Goal: Task Accomplishment & Management: Use online tool/utility

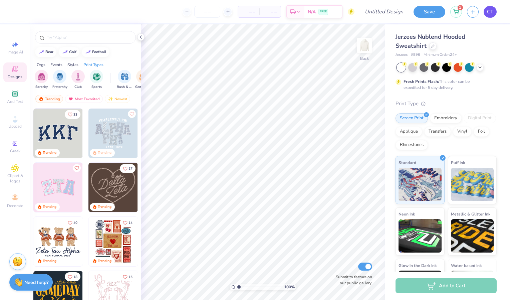
click at [485, 8] on link "CT" at bounding box center [490, 12] width 13 height 12
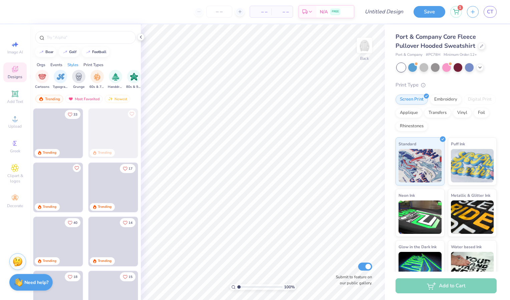
scroll to position [0, 424]
click at [491, 11] on span "CT" at bounding box center [490, 12] width 6 height 8
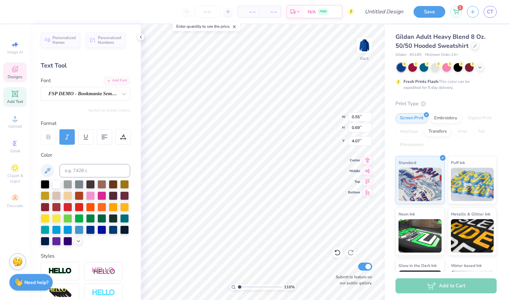
click at [310, 123] on div "116 % Back W 0.55 0.55 " H 0.69 0.69 " Y 4.07 4.07 " Center Middle Top Bottom S…" at bounding box center [263, 161] width 244 height 275
type input "1.70329727486962"
type input "0.61"
type input "0.63"
type input "4.33"
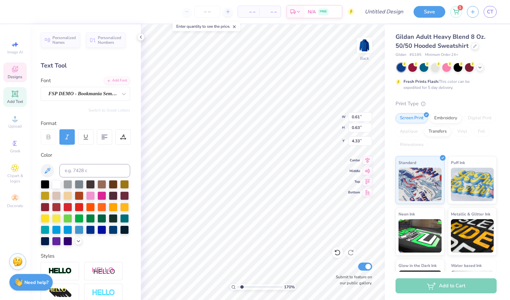
scroll to position [6, 1]
type input "1.70329727486962"
type textarea "b"
type input "1.70329727486962"
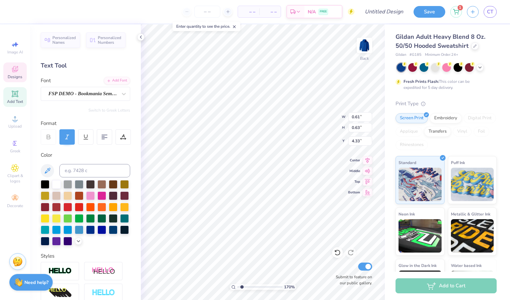
type textarea "be"
type input "1.70329727486962"
type textarea "bes"
type input "1.70329727486962"
type textarea "best"
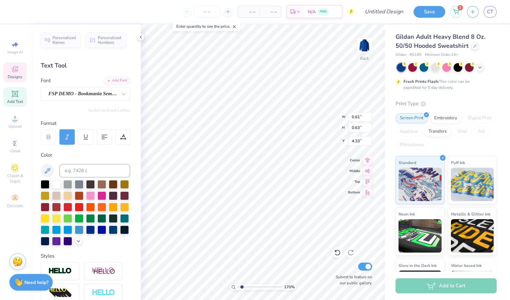
type input "1.70329727486962"
type textarea "best"
type input "1.70329727486962"
type textarea "best b"
type input "1.70329727486962"
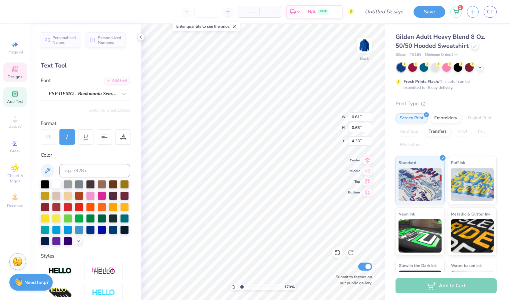
type textarea "best bu"
type input "1.70329727486962"
type textarea "best budd"
type input "1.70329727486962"
type textarea "best buddie"
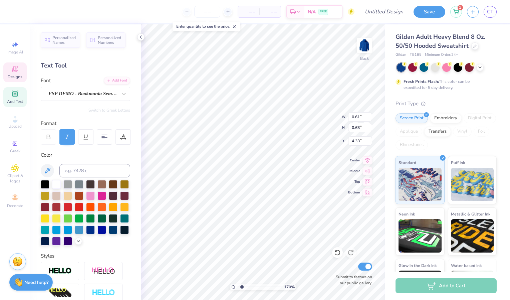
scroll to position [6, 2]
type input "1.70329727486962"
type textarea "best buddie"
type input "1.70329727486962"
type textarea "best buddi"
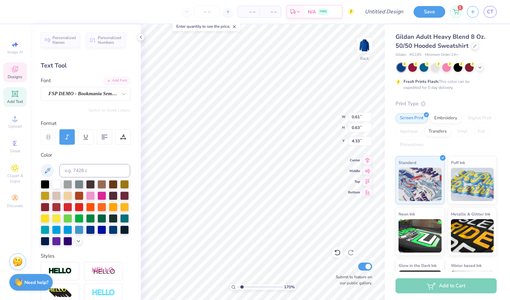
type input "1.70329727486962"
type textarea "best budd"
type input "1.70329727486962"
type textarea "best bud"
type input "1.70329727486962"
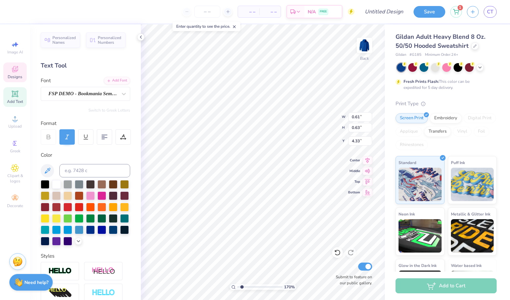
type textarea "best bu"
type input "1.70329727486962"
type textarea "best b"
type input "1.70329727486962"
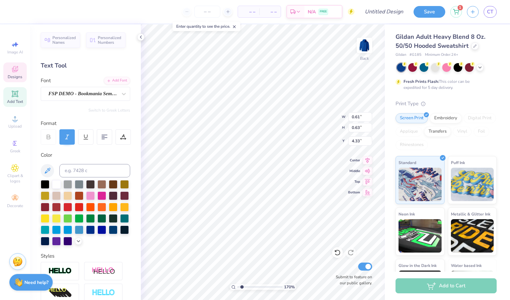
type textarea "best"
type input "1.70329727486962"
type textarea "best"
click at [311, 124] on div "170 % Back W 0.61 0.61 " H 0.63 0.63 " Y 4.33 4.33 " Center Middle Top Bottom S…" at bounding box center [263, 161] width 244 height 275
type input "1.70329727486962"
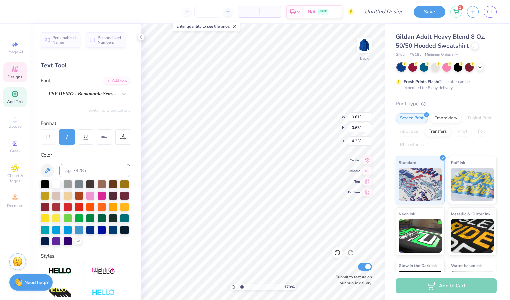
type input "0.36"
type input "0.72"
type input "4.11"
type input "1.70329727486962"
type input "4.15"
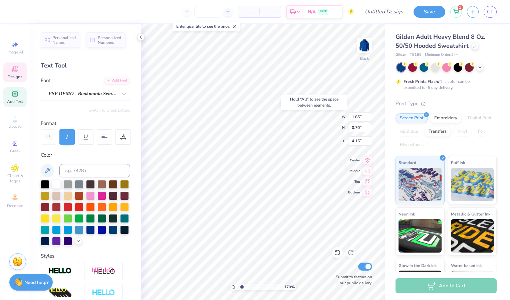
type input "1.70329727486962"
type input "0.61"
type input "0.63"
type input "4.99"
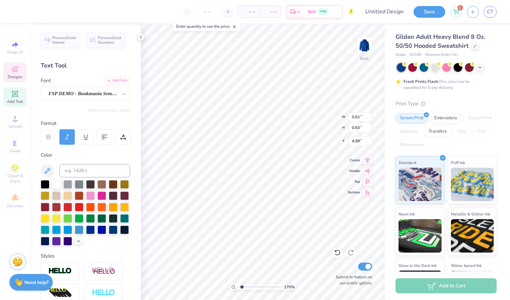
type input "1.70329727486962"
type input "0.46"
type input "5.07"
type input "1.70329727486962"
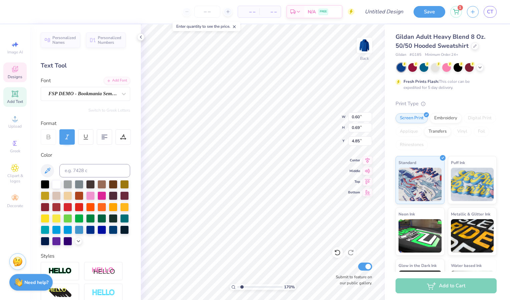
type input "1.70329727486962"
type textarea "b"
type input "1.70329727486962"
type textarea "bud"
type input "1.70329727486962"
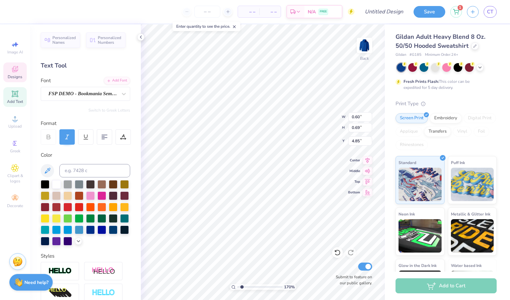
type textarea "budd"
type input "1.70329727486962"
type textarea "buddi"
type input "1.70329727486962"
type textarea "buddie"
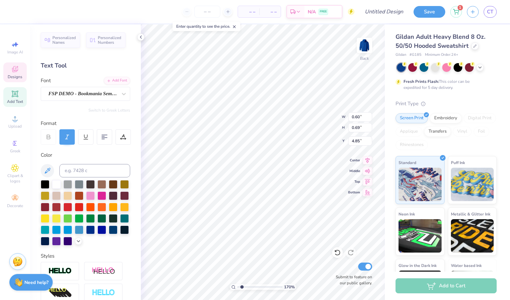
type input "1.70329727486962"
type textarea "buddies"
type input "1.70329727486962"
type input "4.85"
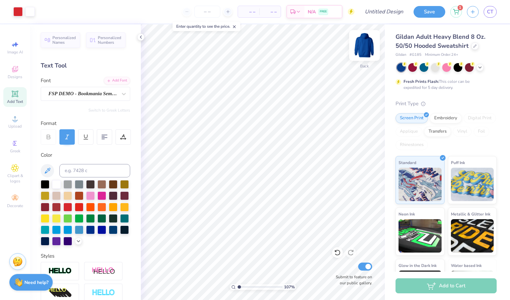
click at [370, 42] on img at bounding box center [364, 45] width 27 height 27
click at [370, 42] on img at bounding box center [364, 45] width 13 height 13
type input "1.07498820457212"
drag, startPoint x: 432, startPoint y: 13, endPoint x: 384, endPoint y: 10, distance: 47.5
click at [384, 10] on input "Design Title" at bounding box center [392, 11] width 33 height 13
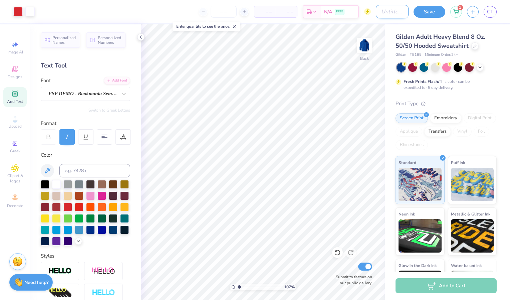
type input "h"
type input "1.07498820457212"
type input "ho"
type input "1.07498820457212"
type input "hoo"
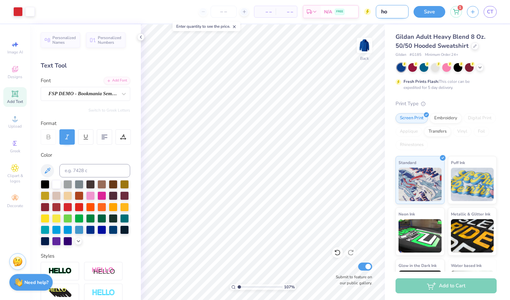
type input "1.07498820457212"
type input "hood"
type input "1.07498820457212"
type input "hoodi"
type input "1.07498820457212"
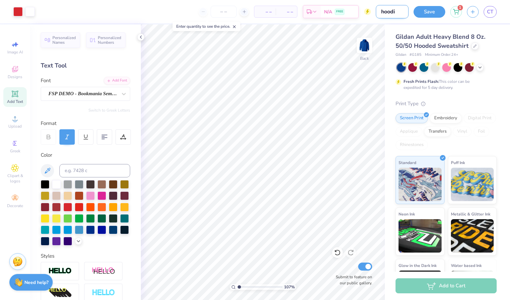
type input "hoodie"
type input "1.07498820457212"
type input "hoodie"
click at [433, 13] on button "Save" at bounding box center [430, 11] width 32 height 12
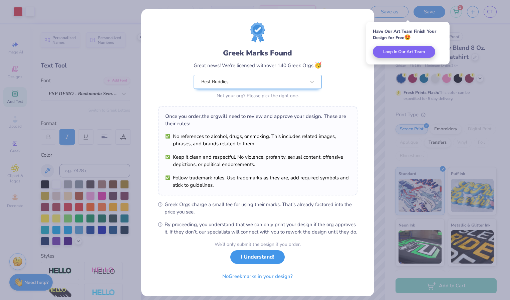
click at [265, 264] on button "I Understand!" at bounding box center [257, 257] width 54 height 14
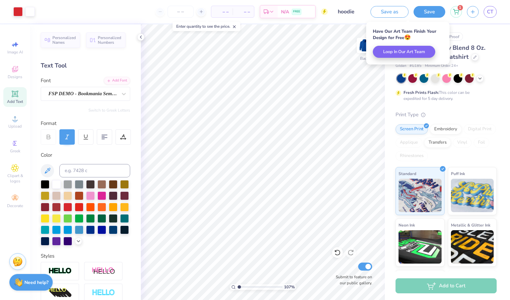
type input "1.07498820457212"
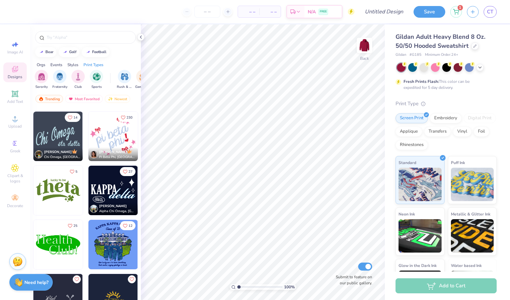
scroll to position [2052, 0]
click at [105, 134] on img at bounding box center [112, 135] width 49 height 49
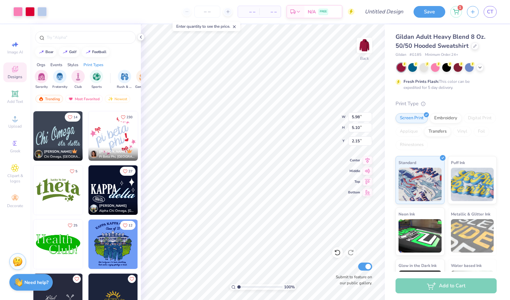
type input "2.15"
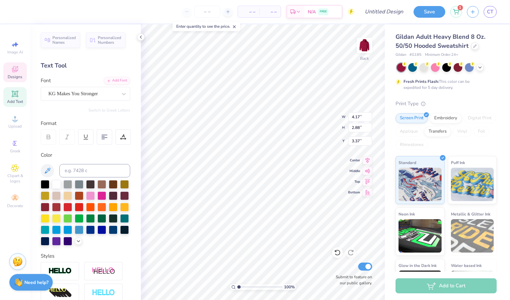
scroll to position [6, 1]
type textarea "p"
type textarea "best buddies"
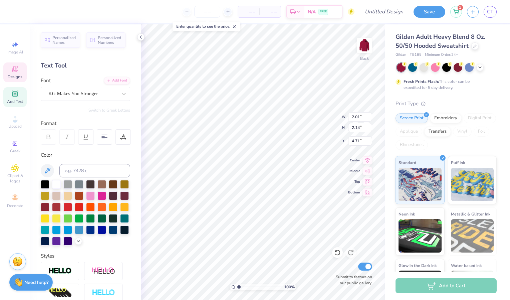
type input "2.01"
type input "2.14"
type input "4.71"
type textarea "p"
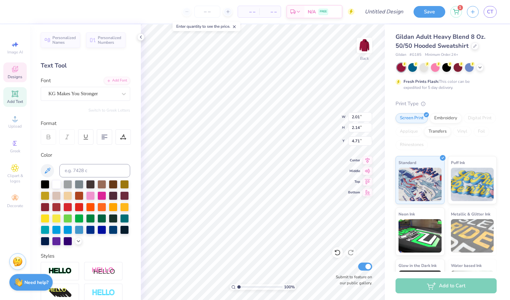
type textarea "UTK"
click at [424, 66] on div at bounding box center [424, 66] width 9 height 9
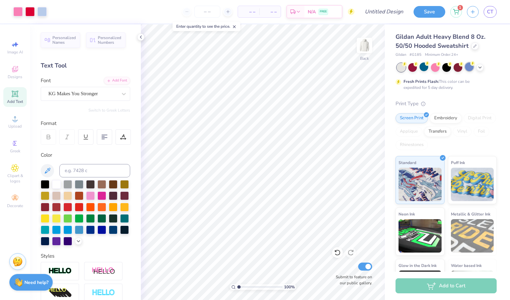
click at [471, 67] on div at bounding box center [469, 66] width 9 height 9
click at [482, 66] on icon at bounding box center [479, 66] width 5 height 5
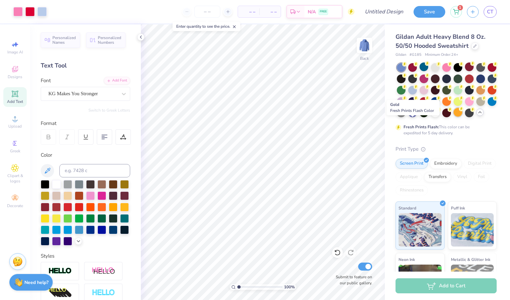
click at [454, 116] on div at bounding box center [458, 112] width 9 height 9
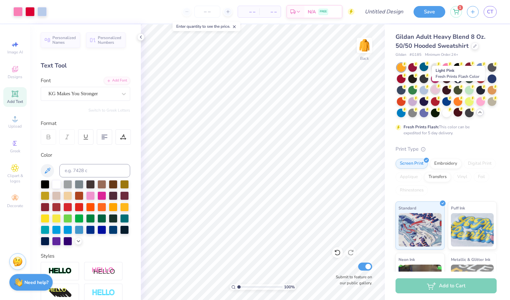
click at [441, 88] on icon at bounding box center [438, 86] width 5 height 5
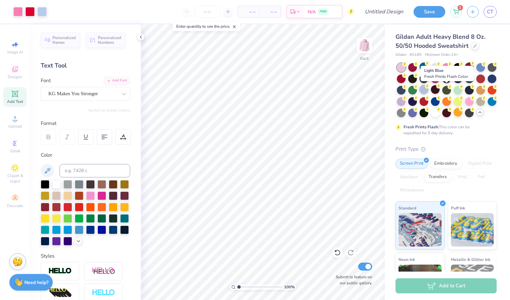
click at [428, 90] on div at bounding box center [424, 89] width 9 height 9
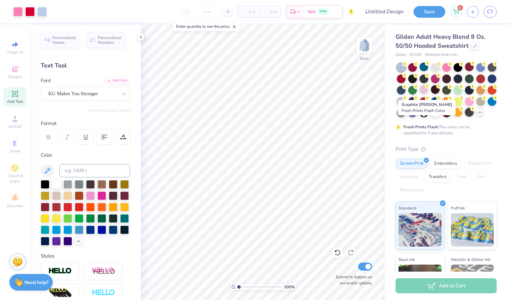
click at [465, 116] on div at bounding box center [469, 112] width 9 height 9
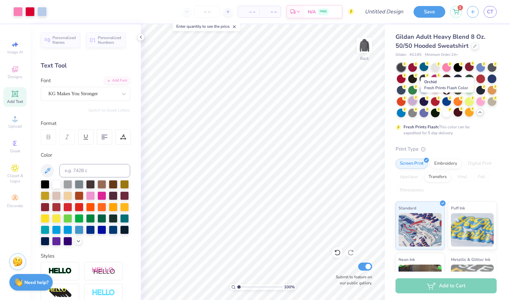
click at [417, 101] on div at bounding box center [412, 100] width 9 height 9
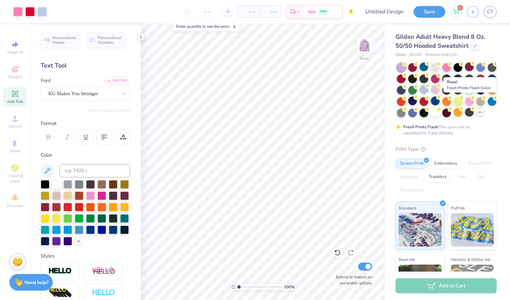
click at [440, 98] on div at bounding box center [435, 100] width 9 height 9
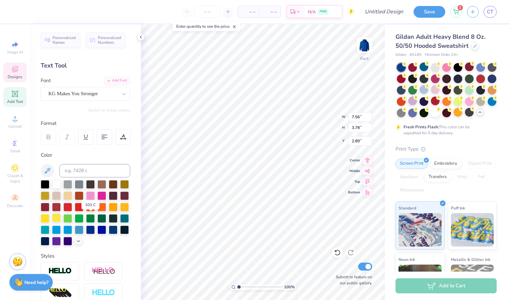
click at [61, 217] on div at bounding box center [56, 217] width 9 height 9
click at [61, 230] on div at bounding box center [56, 229] width 9 height 9
click at [75, 233] on div at bounding box center [79, 229] width 9 height 9
click at [61, 239] on div at bounding box center [56, 240] width 9 height 9
click at [75, 233] on div at bounding box center [79, 229] width 9 height 9
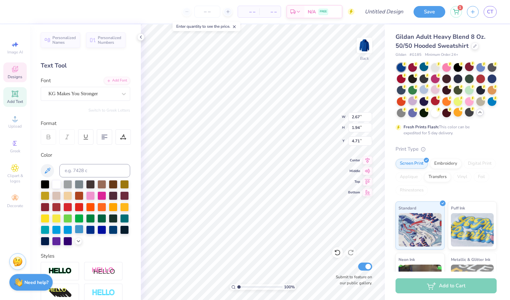
type input "2.67"
type input "1.94"
type input "4.71"
type input "7.56"
type input "3.78"
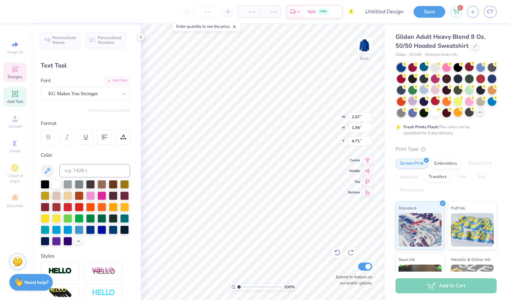
type input "2.89"
click at [335, 253] on icon at bounding box center [337, 252] width 7 height 7
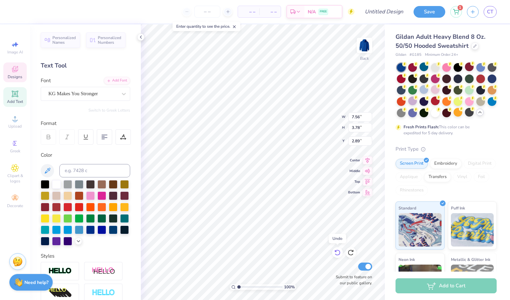
click at [335, 253] on icon at bounding box center [337, 252] width 7 height 7
click at [16, 69] on icon at bounding box center [15, 69] width 8 height 8
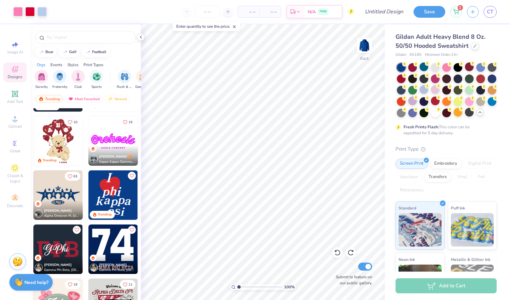
scroll to position [209, 0]
click at [97, 78] on img "filter for Sports" at bounding box center [97, 76] width 8 height 8
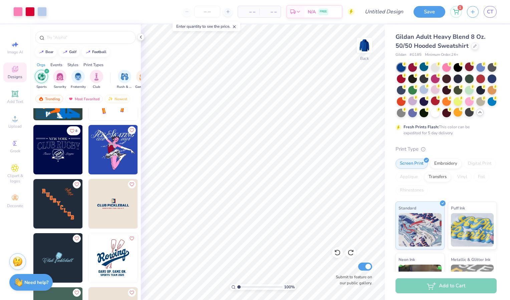
scroll to position [200, 0]
click at [101, 77] on div "filter for Club" at bounding box center [96, 75] width 13 height 13
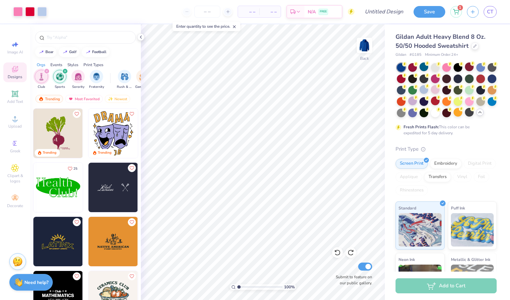
click at [66, 71] on icon "filter for Sports" at bounding box center [65, 71] width 2 height 2
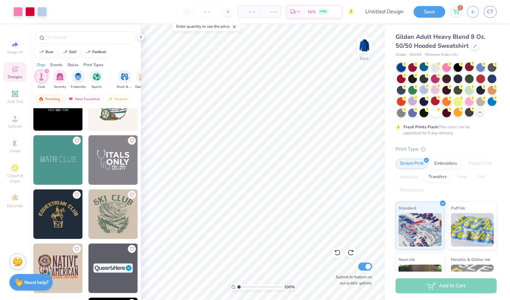
scroll to position [190, 0]
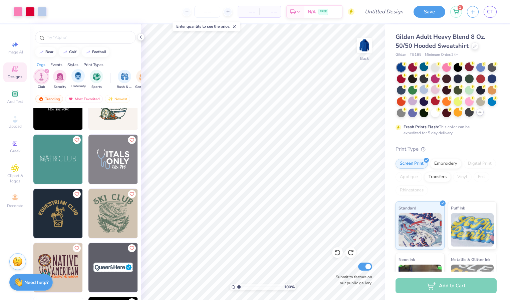
click at [75, 85] on span "Fraternity" at bounding box center [78, 86] width 15 height 5
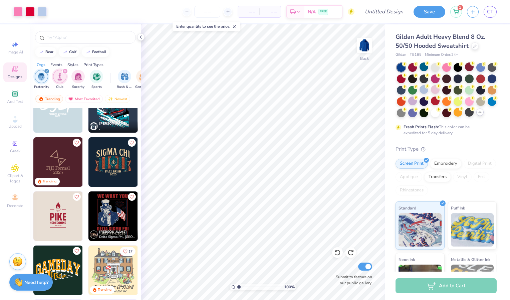
scroll to position [350, 0]
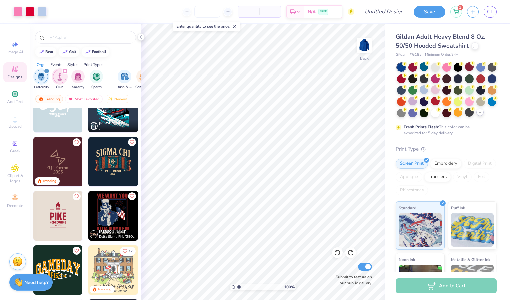
click at [64, 70] on icon "filter for Club" at bounding box center [65, 71] width 3 height 3
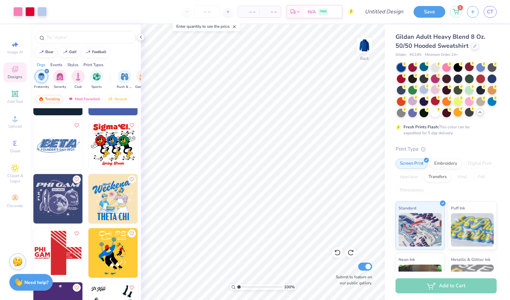
scroll to position [2422, 0]
click at [64, 77] on div "filter for Sorority" at bounding box center [59, 75] width 13 height 13
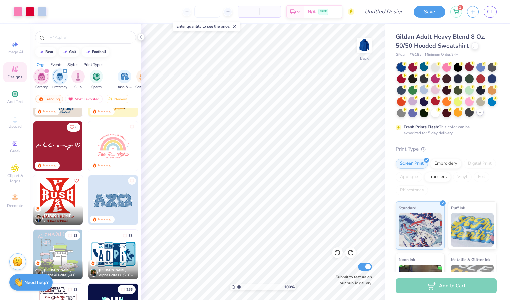
scroll to position [801, 0]
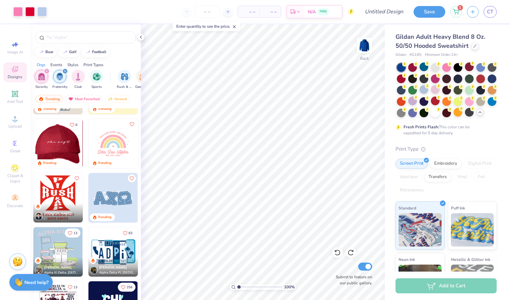
click at [68, 144] on img at bounding box center [57, 143] width 49 height 49
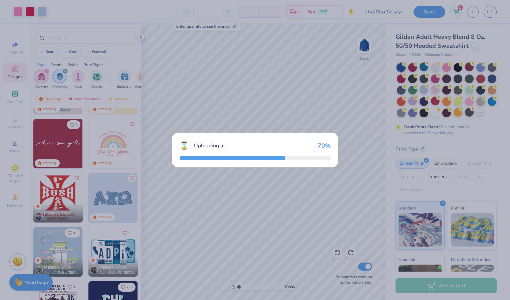
click at [68, 144] on div "⌛ Uploading art ... 70 %" at bounding box center [255, 150] width 510 height 300
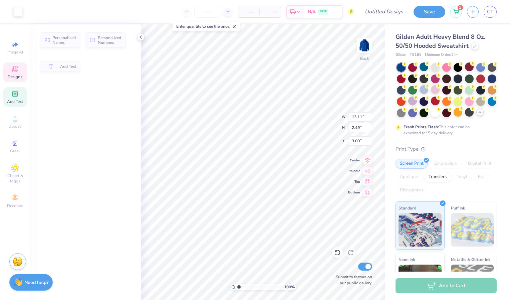
type input "13.11"
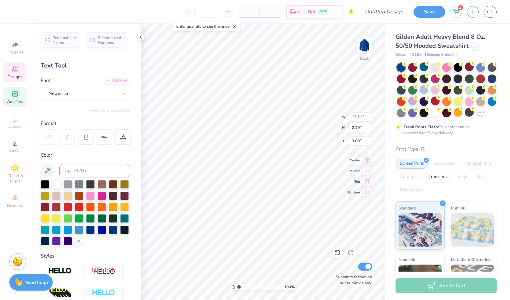
scroll to position [6, 1]
type textarea "best buddies"
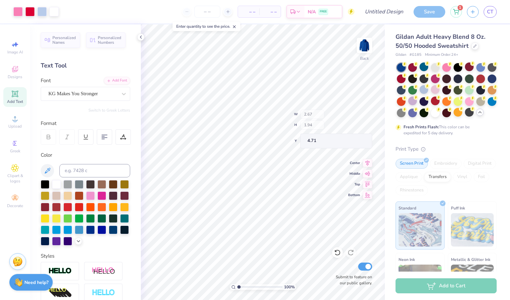
type input "2.67"
type input "1.94"
type input "4.71"
type input "0.93"
type input "0.73"
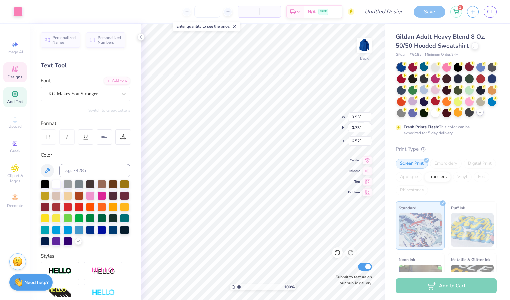
type input "6.52"
type input "0.92"
type input "1.21"
type input "5.15"
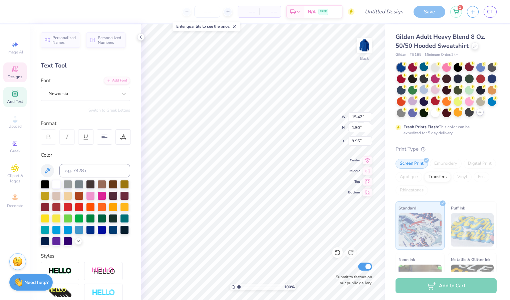
type textarea "best buddies"
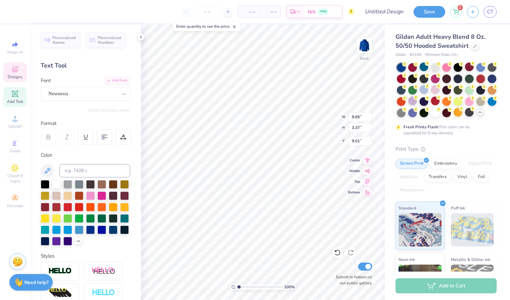
scroll to position [6, 1]
type input "7.23"
type input "2.52"
type input "3.45"
type input "7.23"
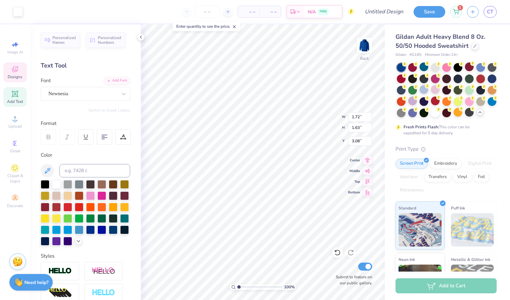
type input "2.52"
type input "3.45"
click at [316, 112] on div "100 % Back W 7.23 7.23 " H 2.52 2.52 " Y 3.45 3.45 " Center Middle Top Bottom S…" at bounding box center [263, 161] width 244 height 275
click at [428, 90] on div at bounding box center [424, 89] width 9 height 9
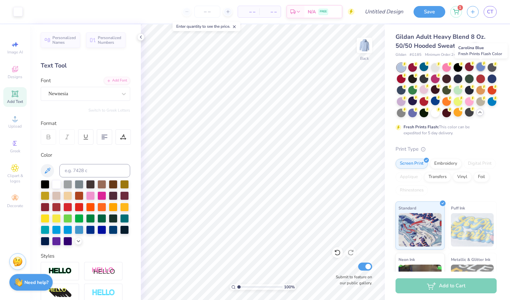
click at [482, 66] on div at bounding box center [480, 66] width 9 height 9
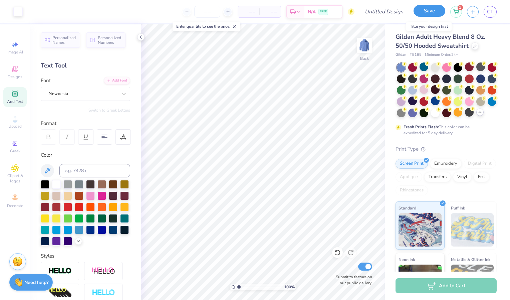
click at [434, 10] on button "Save" at bounding box center [430, 11] width 32 height 12
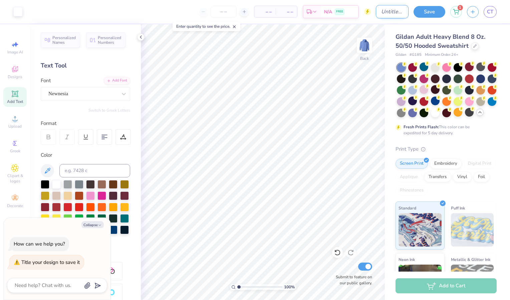
type textarea "x"
click at [379, 14] on input "Design Title" at bounding box center [392, 11] width 33 height 13
type input "h"
type textarea "x"
type input "ho"
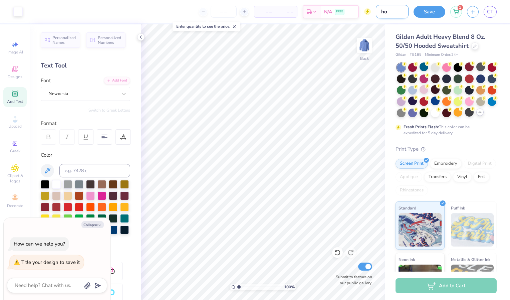
type textarea "x"
type input "hoo"
type textarea "x"
type input "hood"
type textarea "x"
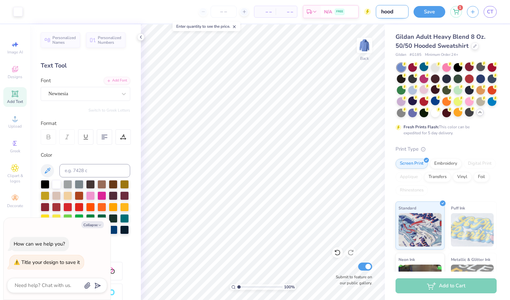
type input "hoodi"
type textarea "x"
type input "hoodie"
type textarea "x"
type input "hoodie"
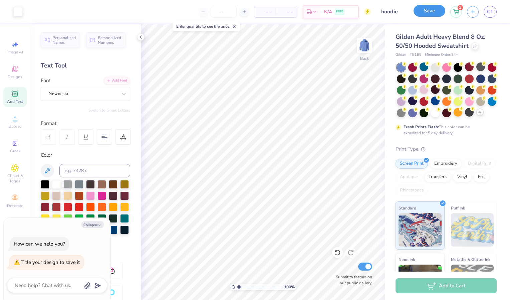
click at [422, 14] on button "Save" at bounding box center [430, 11] width 32 height 12
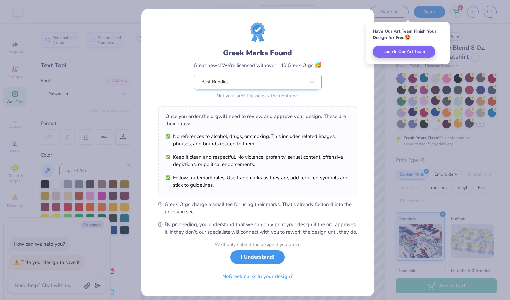
click at [242, 261] on button "I Understand!" at bounding box center [257, 257] width 54 height 14
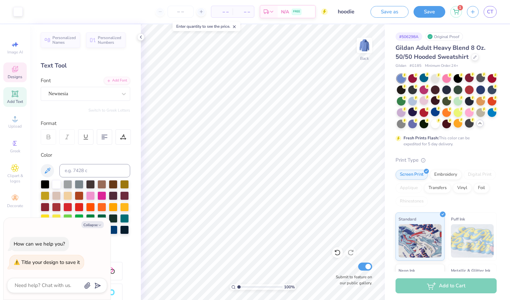
click at [22, 75] on span "Designs" at bounding box center [15, 76] width 15 height 5
type textarea "x"
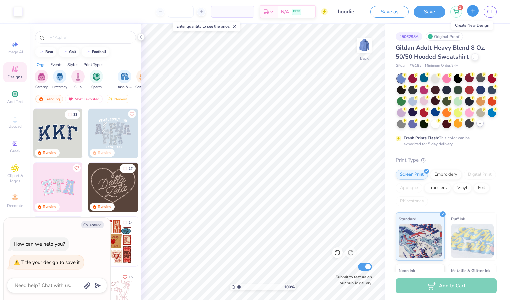
click at [473, 10] on line "button" at bounding box center [473, 10] width 0 height 3
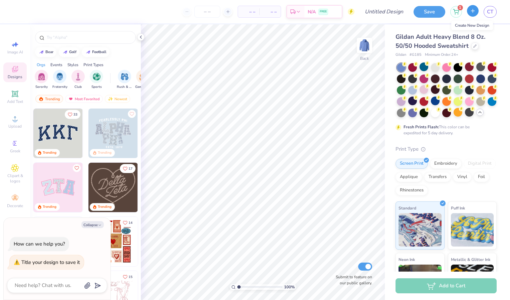
click at [473, 10] on line "button" at bounding box center [473, 10] width 0 height 3
type textarea "x"
click at [487, 16] on link "CT" at bounding box center [490, 12] width 13 height 12
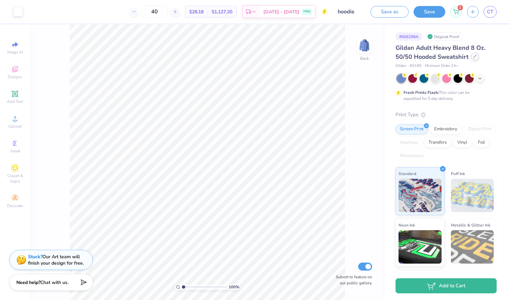
click at [476, 56] on div at bounding box center [474, 56] width 7 height 7
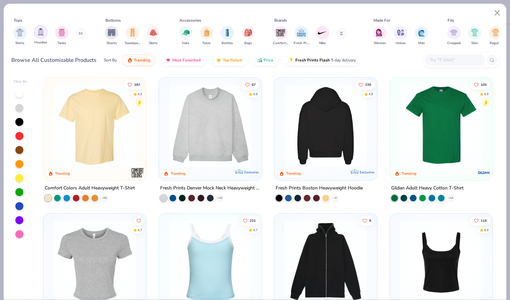
click at [44, 34] on img "filter for Hoodies" at bounding box center [40, 32] width 7 height 8
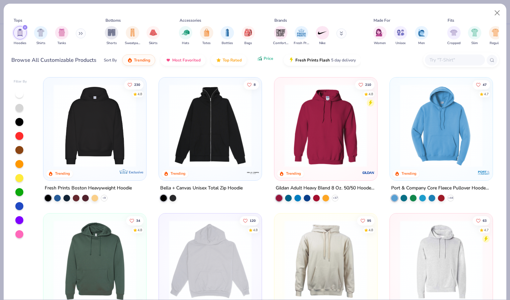
click at [269, 62] on button "Price" at bounding box center [265, 58] width 26 height 11
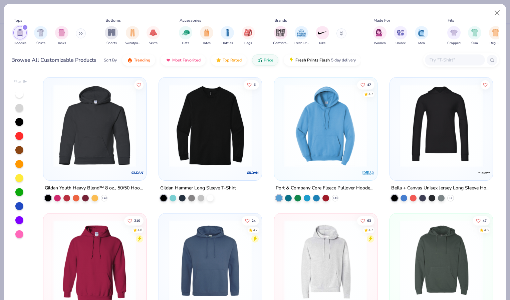
click at [308, 102] on img at bounding box center [325, 125] width 89 height 83
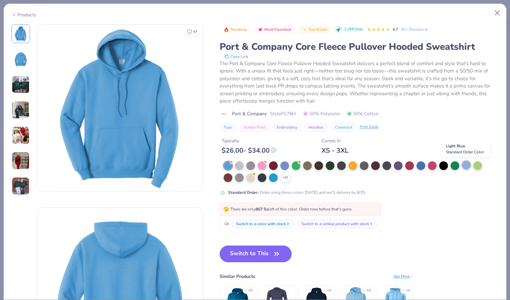
click at [466, 166] on div at bounding box center [466, 165] width 9 height 9
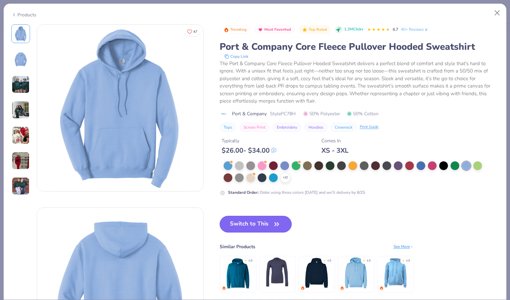
click at [275, 222] on icon "button" at bounding box center [276, 223] width 9 height 9
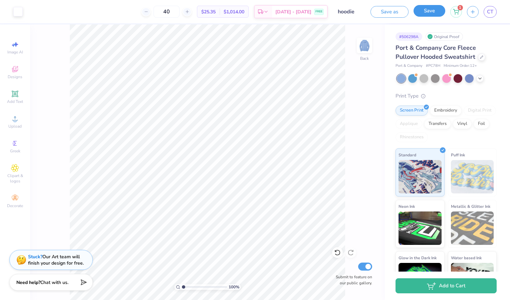
click at [438, 13] on button "Save" at bounding box center [430, 11] width 32 height 12
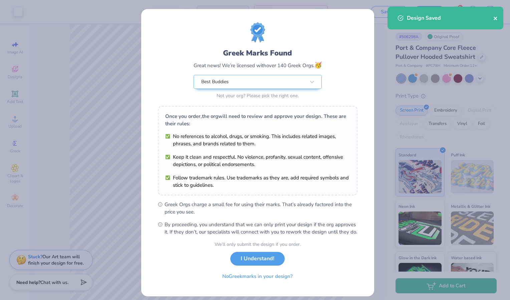
click at [495, 18] on icon "close" at bounding box center [495, 18] width 3 height 3
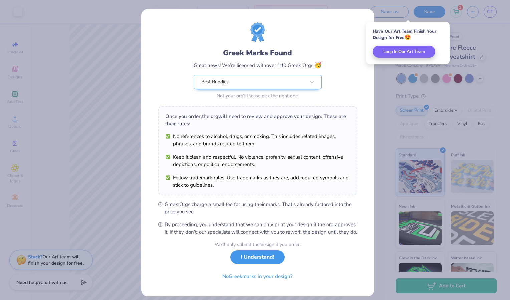
click at [254, 264] on button "I Understand!" at bounding box center [257, 257] width 54 height 14
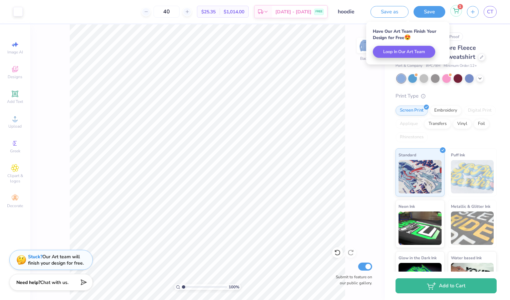
click at [457, 12] on icon at bounding box center [456, 9] width 6 height 3
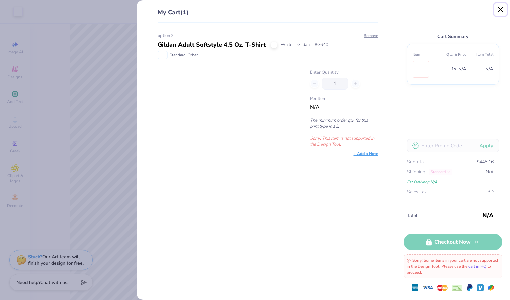
click at [500, 9] on button "Close" at bounding box center [500, 9] width 13 height 13
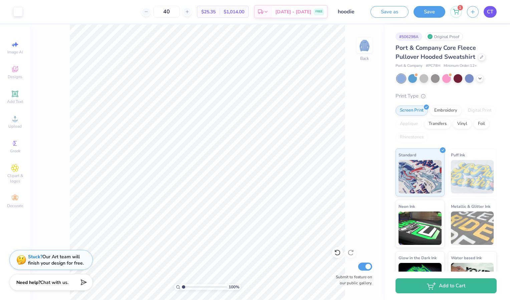
click at [490, 13] on span "CT" at bounding box center [490, 12] width 6 height 8
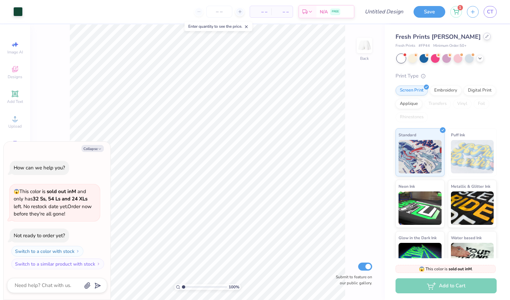
click at [485, 36] on icon at bounding box center [486, 36] width 3 height 3
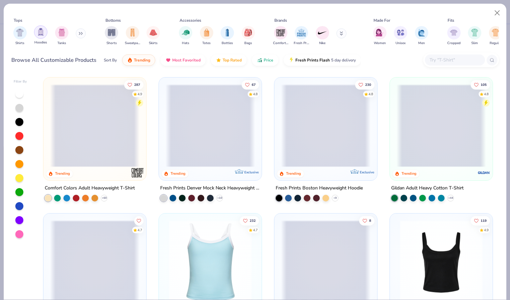
click at [38, 32] on img "filter for Hoodies" at bounding box center [40, 32] width 7 height 8
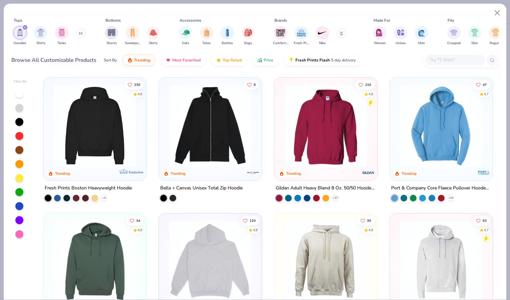
click at [459, 106] on img at bounding box center [441, 125] width 89 height 83
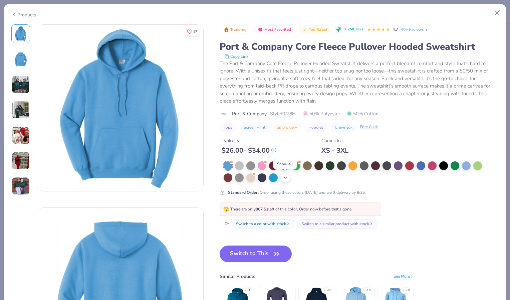
click at [284, 179] on icon at bounding box center [285, 177] width 5 height 5
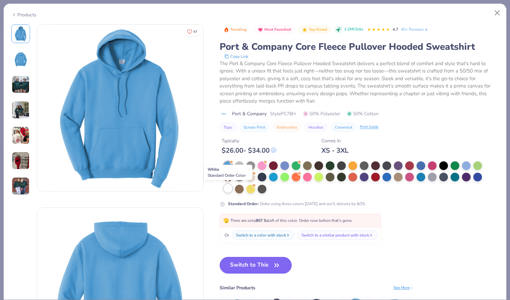
click at [229, 189] on div at bounding box center [228, 188] width 9 height 9
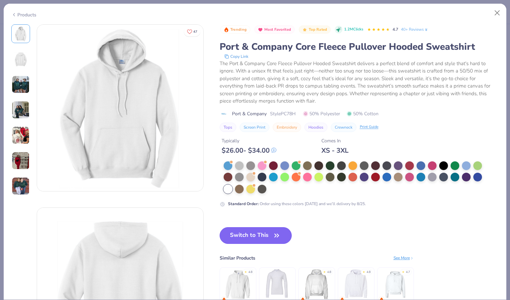
click at [255, 232] on button "Switch to This" at bounding box center [256, 235] width 72 height 17
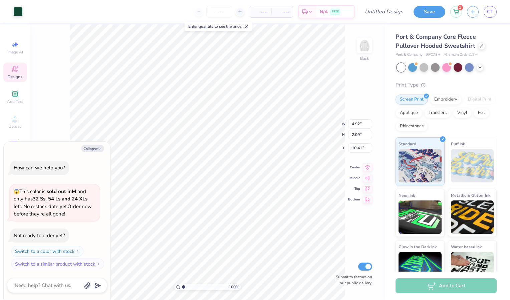
type textarea "x"
type input "4.88"
type input "3.00"
type textarea "x"
type input "1.91896583601718"
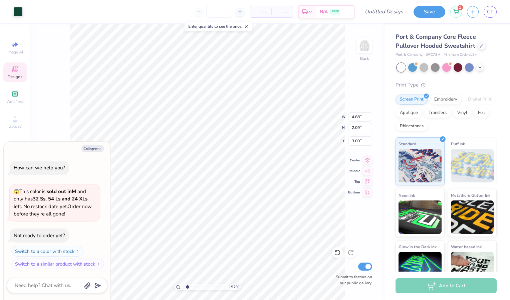
type textarea "x"
type input "1.91896583601718"
type textarea "x"
type input "1.91896583601718"
type textarea "x"
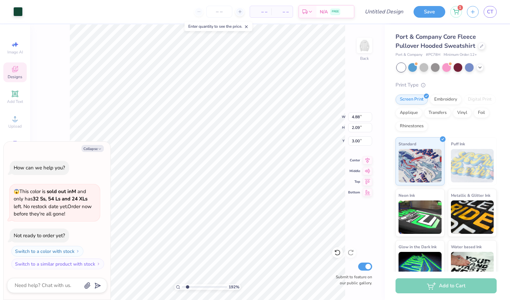
type input "1.91896583601718"
type textarea "x"
type input "1.91896583601718"
type textarea "x"
type input "1.91896583601718"
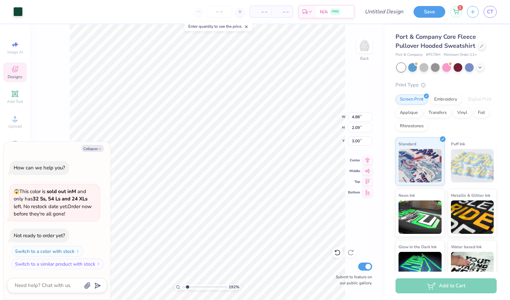
type textarea "x"
type input "1.91896583601718"
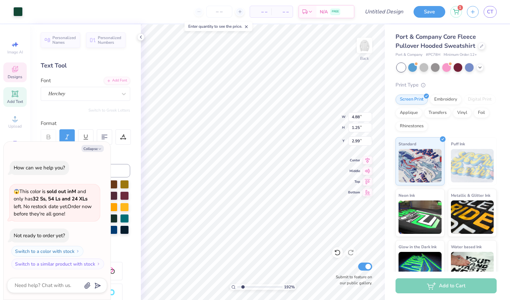
type textarea "x"
type input "1.91896583601718"
type textarea "x"
type input "1.91896583601718"
type textarea "x"
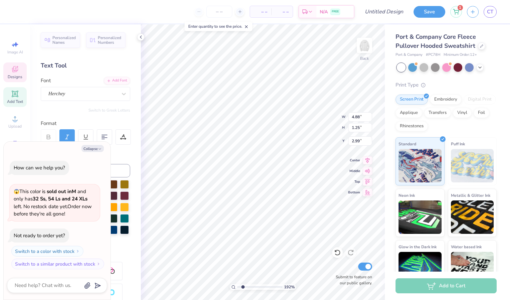
scroll to position [6, 1]
type input "1.91896583601718"
type textarea "x"
type textarea "Alpha Ph"
type input "1.91896583601718"
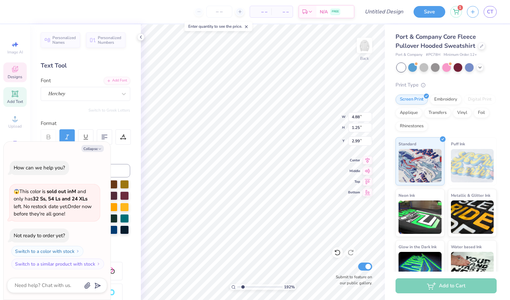
type textarea "x"
type textarea "Alpha P"
type input "1.91896583601718"
type textarea "x"
type textarea "Alpha"
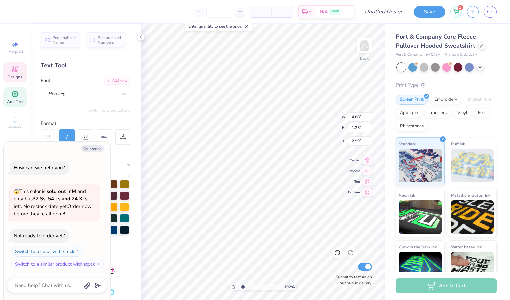
type input "1.91896583601718"
type textarea "x"
type textarea "Alpha"
type input "1.91896583601718"
type textarea "x"
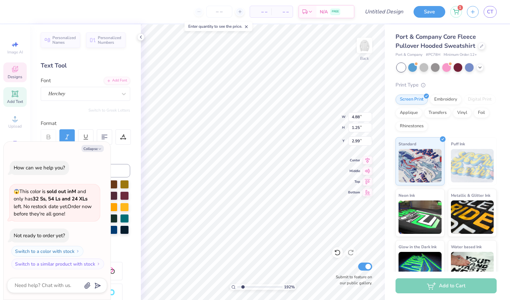
type textarea "Alph"
type input "1.91896583601718"
type textarea "x"
type textarea "Alp"
type input "1.91896583601718"
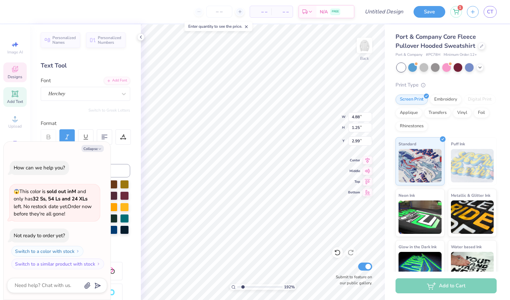
type textarea "x"
type textarea "Al"
type input "1.91896583601718"
type textarea "x"
type textarea "A"
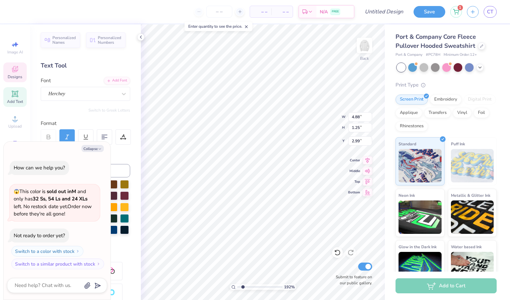
type input "1.91896583601718"
type textarea "x"
type input "1.91896583601718"
type textarea "x"
type textarea "B"
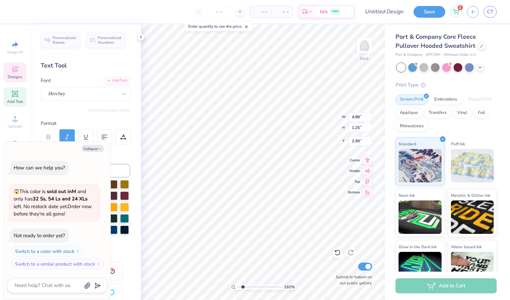
type input "1.91896583601718"
type textarea "x"
type input "1.91896583601718"
type textarea "x"
type textarea "Be"
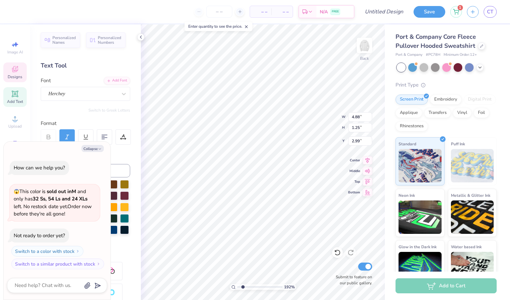
type input "1.91896583601718"
type textarea "x"
type textarea "Bes"
type input "1.91896583601718"
type textarea "x"
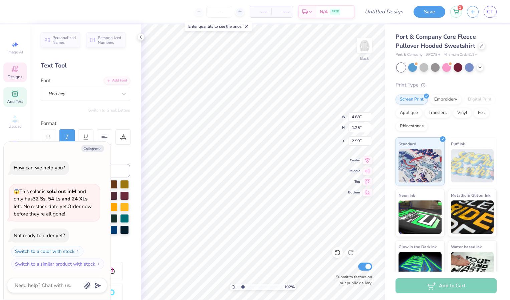
type textarea "Bes"
type input "1.91896583601718"
type textarea "x"
type textarea "Bes"
type input "1.91896583601718"
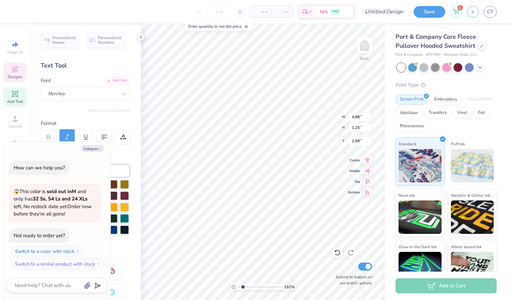
type textarea "x"
type textarea "Best"
type input "1.91896583601718"
type textarea "x"
type input "1.91896583601718"
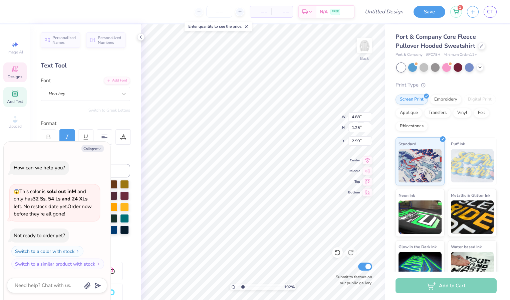
type textarea "x"
type textarea "Best V"
type input "1.91896583601718"
type textarea "x"
type input "1.91896583601718"
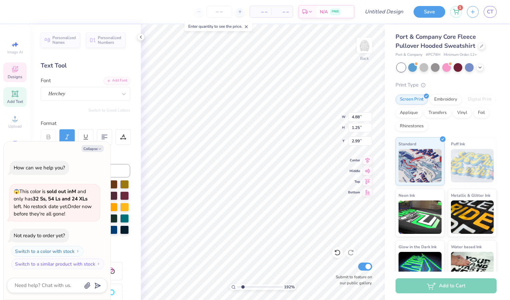
type textarea "x"
type textarea "Best"
type input "1.91896583601718"
type textarea "x"
type textarea "Best B"
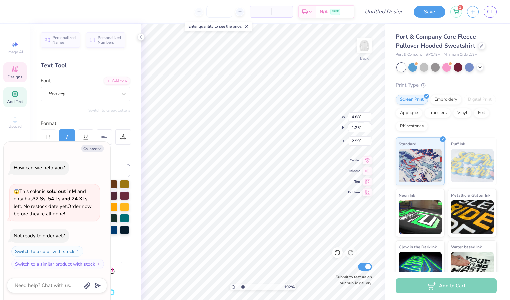
type input "1.91896583601718"
type textarea "x"
type input "1.91896583601718"
type textarea "x"
type textarea "Best Bud"
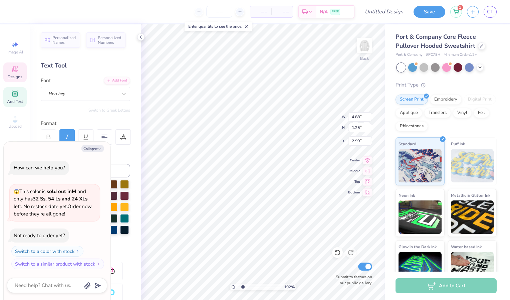
type input "1.91896583601718"
type textarea "x"
type textarea "Best Budi"
type input "1.91896583601718"
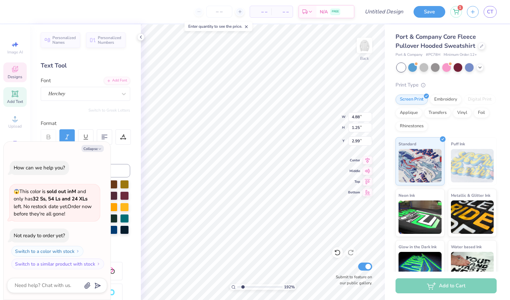
type textarea "x"
type input "1.91896583601718"
type textarea "x"
type textarea "Best Bud"
type input "1.91896583601718"
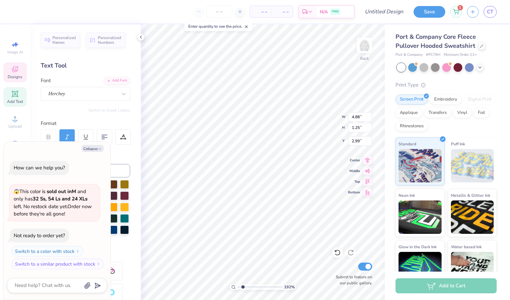
type textarea "x"
type textarea "Best Budd"
type input "1.91896583601718"
type textarea "x"
type textarea "Best Buddi"
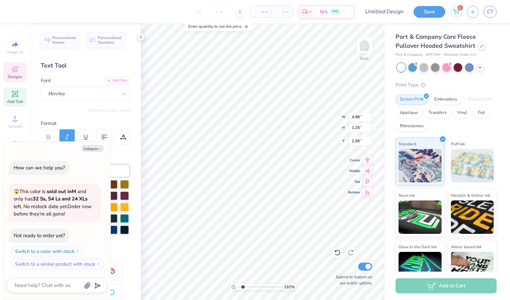
type input "1.91896583601718"
type textarea "x"
type textarea "Best Buddiee"
type input "1.91896583601718"
type textarea "x"
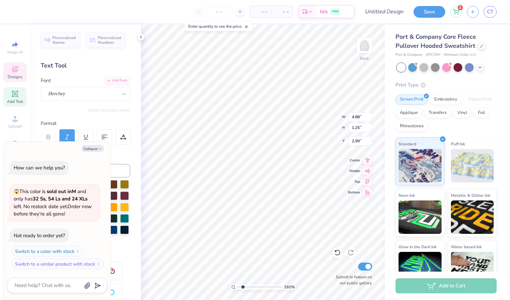
type textarea "Best Buddiees"
type input "1.91896583601718"
type textarea "x"
type input "3.76"
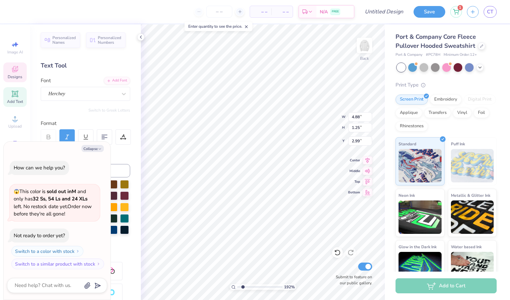
type input "0.56"
type input "4.53"
type input "1.91896583601718"
type textarea "x"
type input "1.91896583601718"
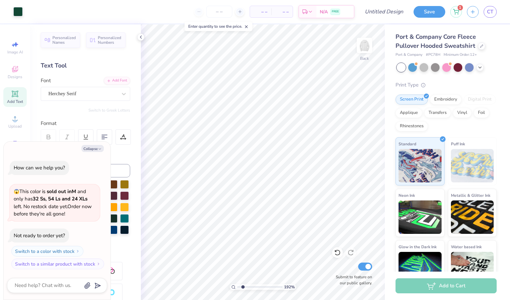
type textarea "x"
type input "1.91896583601718"
type textarea "x"
type input "1.91896583601718"
type textarea "x"
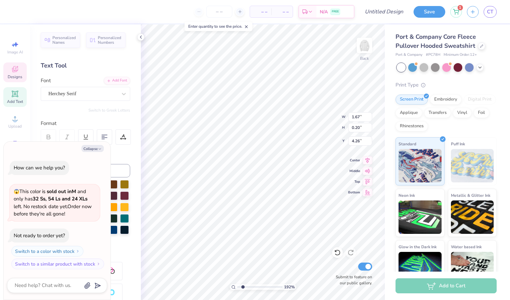
type input "3.76"
type input "0.56"
type input "4.53"
type input "1.91896583601718"
type textarea "x"
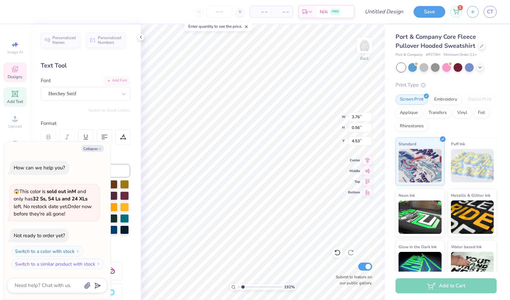
scroll to position [6, 1]
type input "1.91896583601718"
type textarea "x"
type input "1.91896583601718"
type textarea "x"
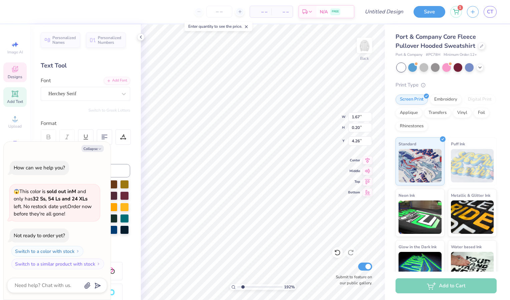
type input "1.91896583601718"
type textarea "x"
type input "1.91896583601718"
type textarea "x"
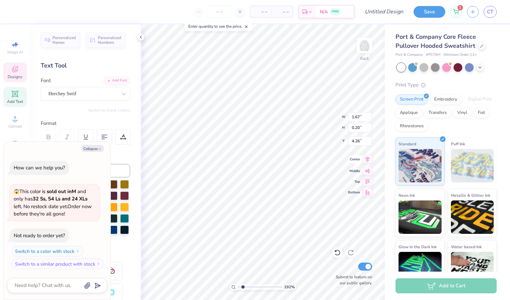
type textarea "E S T . 1 8 7"
type input "1.91896583601718"
type textarea "x"
type textarea "E S T . 1 8 7"
type input "1.91896583601718"
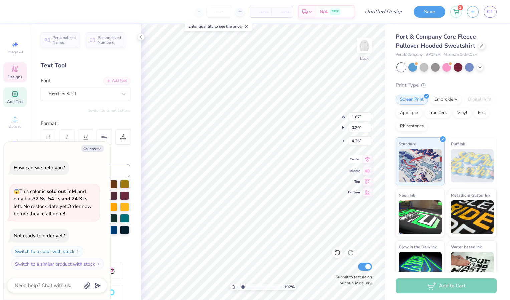
type textarea "x"
type textarea "E S T . 1 8"
type input "1.91896583601718"
type textarea "x"
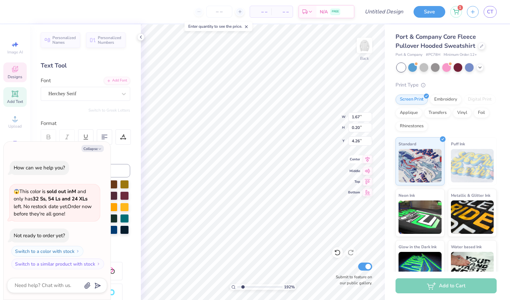
type textarea "E S T . 1 8"
type input "1.91896583601718"
type textarea "x"
type textarea "E S T . 1 88"
type input "1.91896583601718"
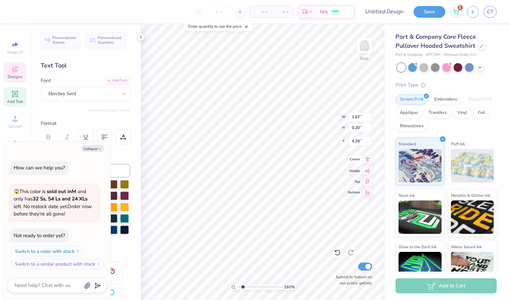
type textarea "x"
type textarea "E S T . 1 8"
type input "1.91896583601718"
type textarea "x"
type input "1.91896583601718"
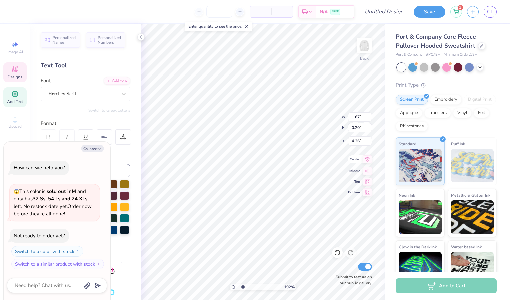
type textarea "x"
type textarea "E S T . 1 9"
type input "1.91896583601718"
type textarea "x"
type textarea "E S T . 1 9"
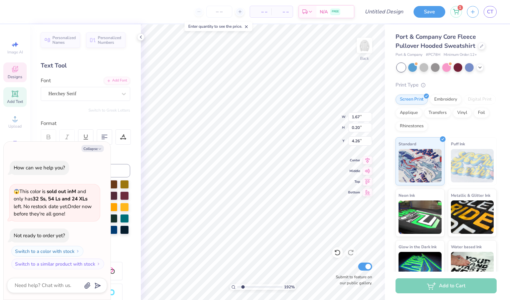
click at [99, 147] on icon "button" at bounding box center [100, 149] width 4 height 4
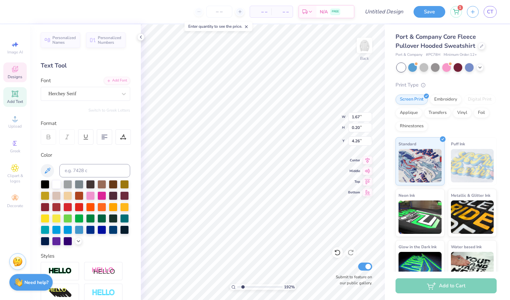
type input "1.91896583601718"
type textarea "x"
type input "1.20"
type input "4.28"
type input "1.91896583601718"
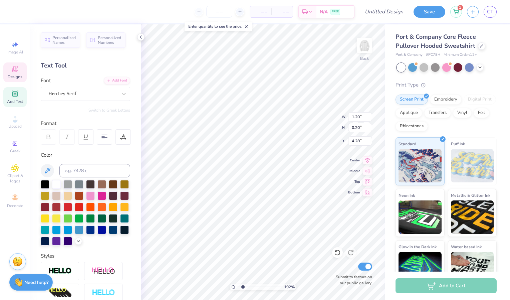
scroll to position [6, 1]
type textarea "E S T . 1 98"
type input "1.91896583601718"
type textarea "E S T . 1 989"
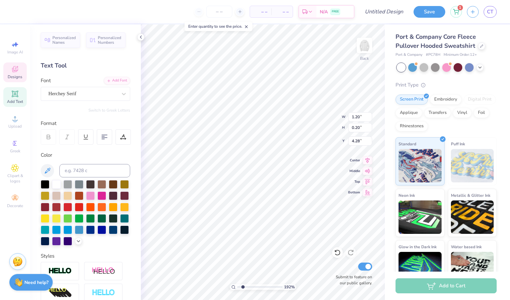
type input "1.91896583601718"
type input "3.76"
type input "0.56"
type input "4.53"
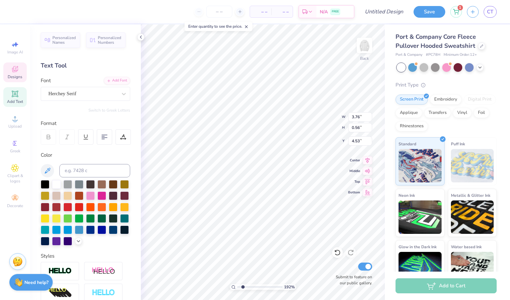
type input "1.91896583601718"
type textarea "MICHIGAN STAT"
type input "1.91896583601718"
type textarea "MICHIGAN ST"
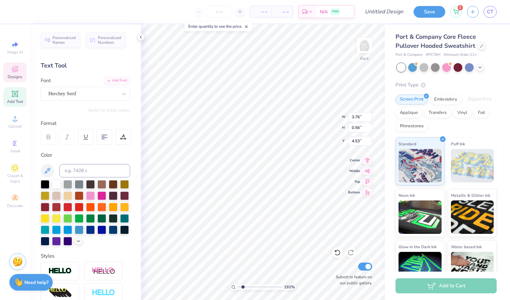
type input "1.91896583601718"
type textarea "MICHIGAN S"
type input "1.91896583601718"
type textarea "MICHIGAN"
type input "1.91896583601718"
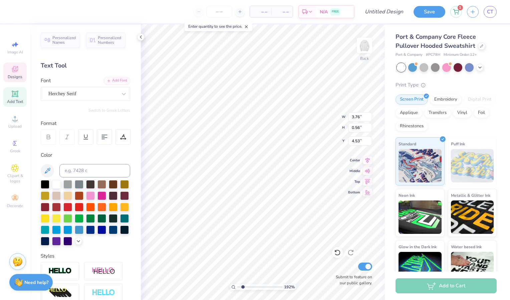
type textarea "MICHIGAN"
type input "1.91896583601718"
type textarea "MICHIGA"
type input "1.91896583601718"
type textarea "MICHIG"
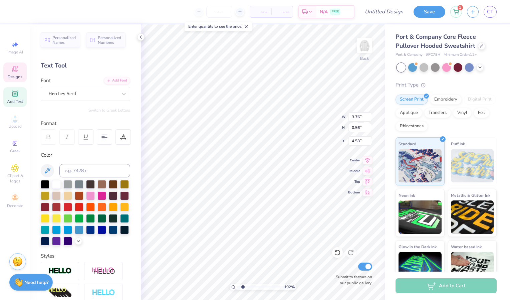
type input "1.91896583601718"
type textarea "MICHI"
type input "1.91896583601718"
type textarea "MIC"
type input "1.91896583601718"
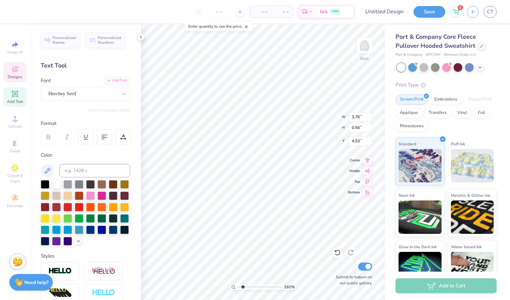
type textarea "MI"
type input "1.91896583601718"
type textarea "M"
type input "1.91896583601718"
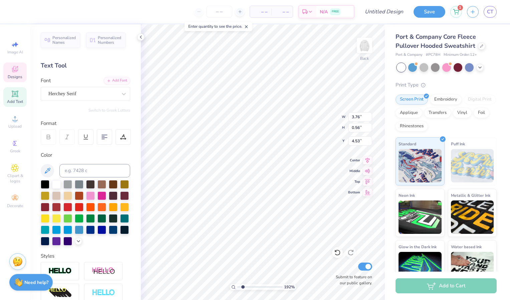
type input "1.91896583601718"
type textarea "U"
type input "1.91896583601718"
type textarea "Un"
type input "1.91896583601718"
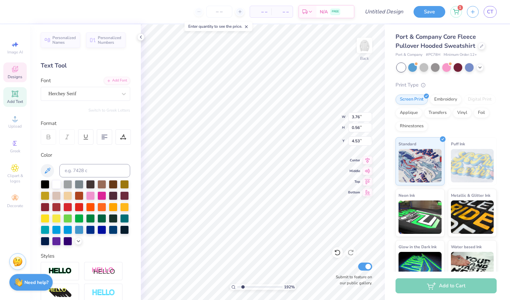
type textarea "Univ"
type input "1.91896583601718"
click at [61, 219] on div at bounding box center [56, 217] width 9 height 9
click at [72, 205] on div at bounding box center [67, 206] width 9 height 9
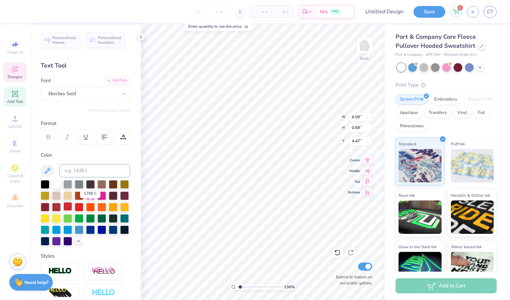
click at [72, 206] on div at bounding box center [67, 206] width 9 height 9
click at [83, 206] on div at bounding box center [79, 206] width 9 height 9
click at [72, 206] on div at bounding box center [67, 206] width 9 height 9
click at [72, 205] on div at bounding box center [67, 206] width 9 height 9
click at [72, 207] on div at bounding box center [67, 206] width 9 height 9
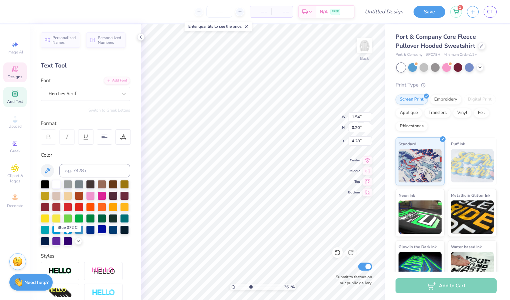
click at [97, 233] on div at bounding box center [101, 229] width 9 height 9
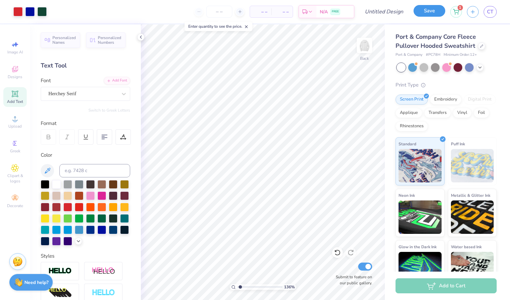
click at [430, 16] on button "Save" at bounding box center [430, 11] width 32 height 12
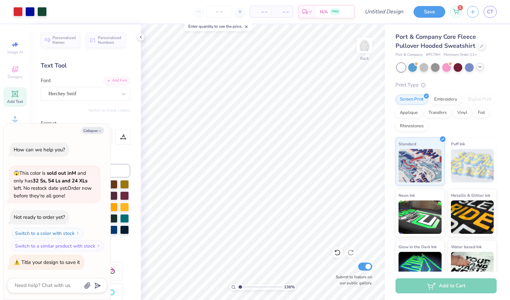
click at [482, 67] on icon at bounding box center [479, 66] width 5 height 5
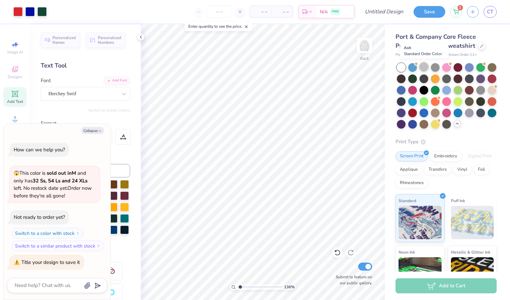
click at [426, 67] on div at bounding box center [424, 66] width 9 height 9
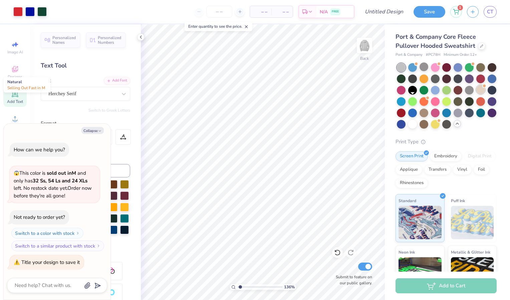
click at [476, 94] on div at bounding box center [480, 89] width 9 height 9
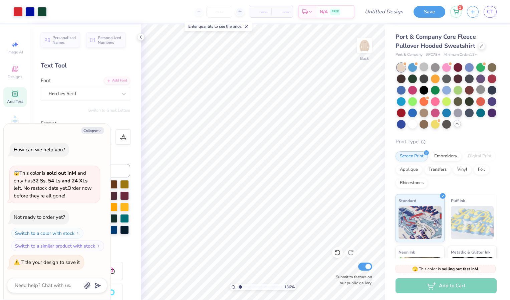
scroll to position [55, 0]
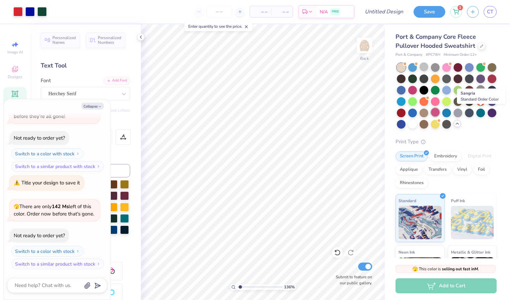
click at [440, 113] on div at bounding box center [435, 112] width 9 height 9
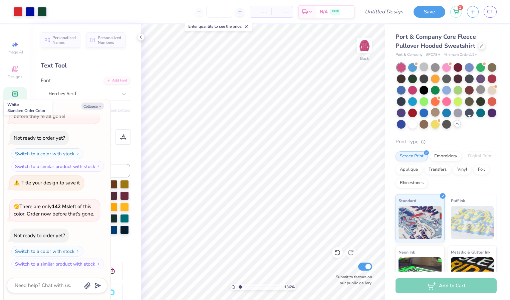
click at [467, 129] on div at bounding box center [447, 95] width 100 height 65
click at [417, 127] on div at bounding box center [412, 123] width 9 height 9
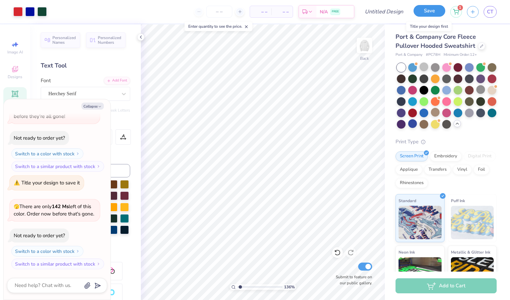
click at [430, 13] on button "Save" at bounding box center [430, 11] width 32 height 12
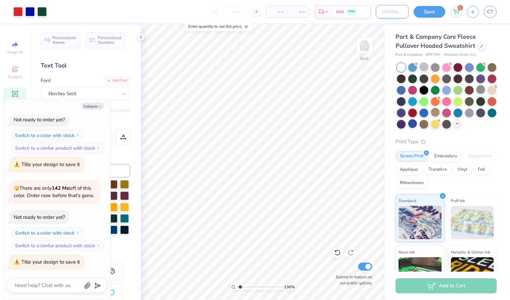
click at [390, 12] on input "Design Title" at bounding box center [392, 11] width 33 height 13
click at [423, 11] on button "Save" at bounding box center [430, 11] width 32 height 12
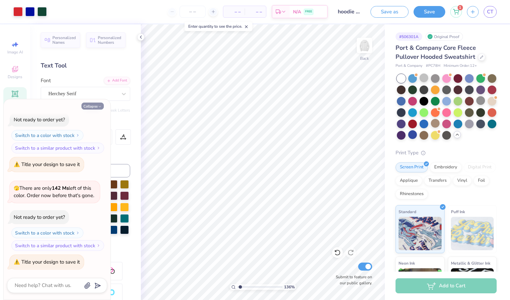
click at [103, 104] on button "Collapse" at bounding box center [92, 105] width 22 height 7
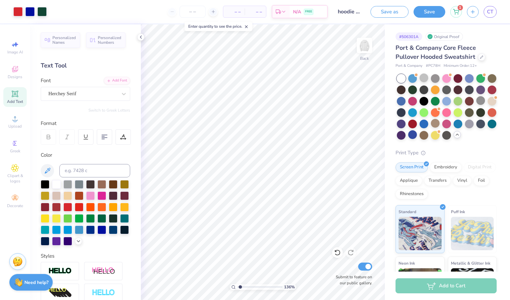
click at [433, 15] on button "Save" at bounding box center [430, 12] width 32 height 12
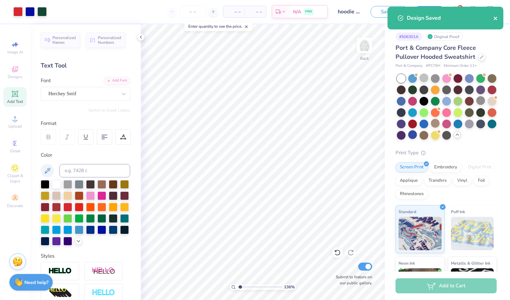
click at [494, 19] on icon "close" at bounding box center [495, 18] width 5 height 5
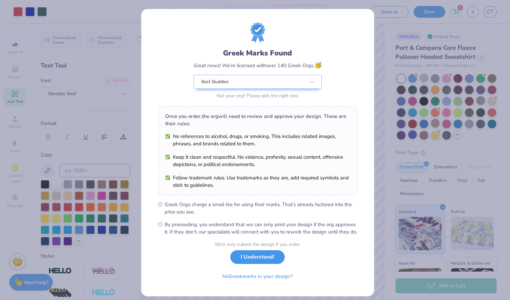
click at [264, 264] on button "I Understand!" at bounding box center [257, 257] width 54 height 14
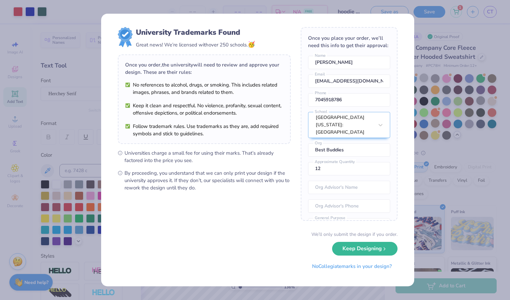
click at [420, 135] on div "University Trademarks Found Great news! We’re licensed with over 250 schools. 🥳…" at bounding box center [255, 150] width 510 height 300
click at [368, 252] on button "Keep Designing" at bounding box center [364, 247] width 65 height 14
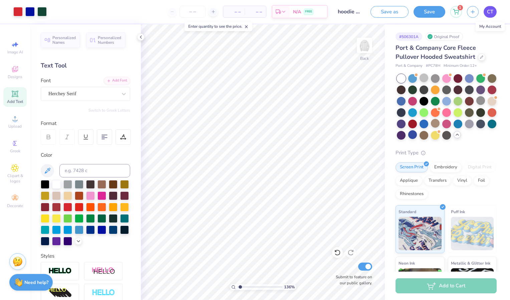
click at [493, 13] on span "CT" at bounding box center [490, 12] width 6 height 8
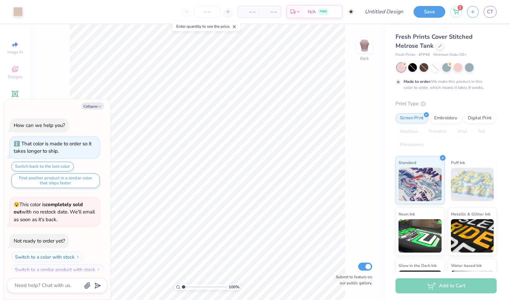
scroll to position [6, 0]
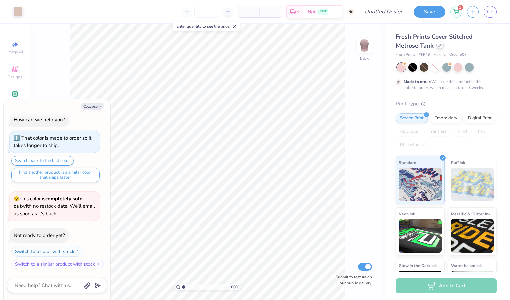
click at [441, 44] on div at bounding box center [439, 45] width 7 height 7
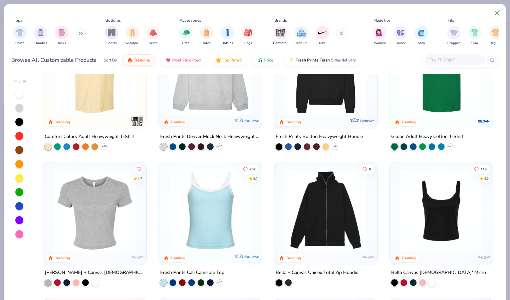
scroll to position [51, 0]
click at [45, 36] on div "filter for Hoodies" at bounding box center [40, 31] width 13 height 13
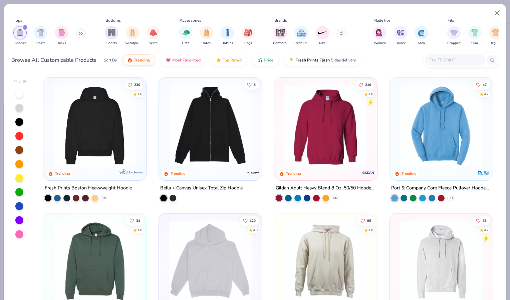
click at [427, 100] on img at bounding box center [441, 125] width 89 height 83
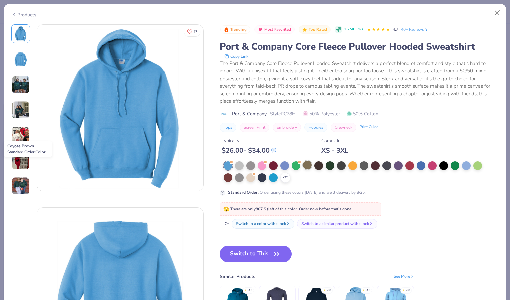
click at [307, 165] on div at bounding box center [307, 165] width 9 height 9
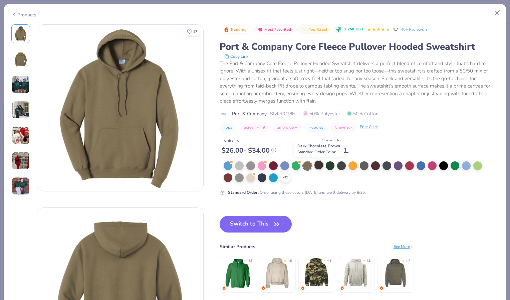
click at [319, 166] on div at bounding box center [318, 165] width 9 height 9
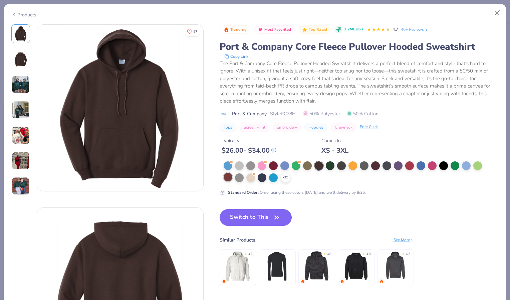
click at [229, 176] on div at bounding box center [228, 177] width 9 height 9
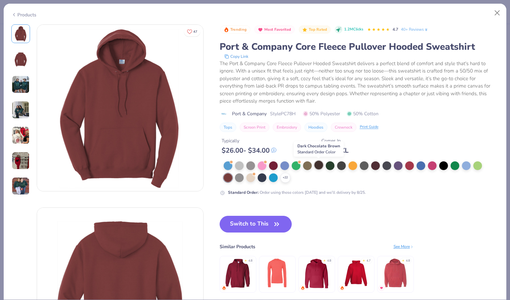
click at [318, 164] on div at bounding box center [318, 165] width 9 height 9
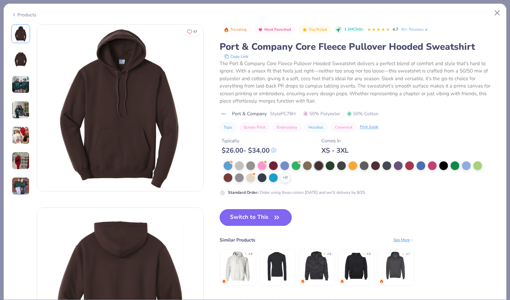
click at [270, 214] on button "Switch to This" at bounding box center [256, 217] width 72 height 17
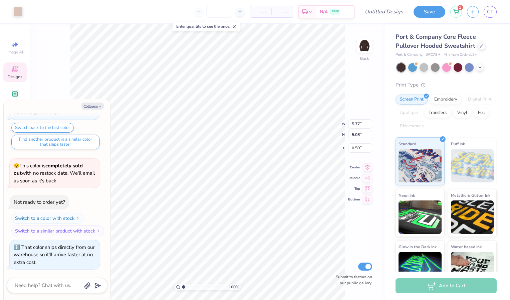
type textarea "x"
type input "3.00"
type textarea "x"
type input "1.06024881267604"
type textarea "x"
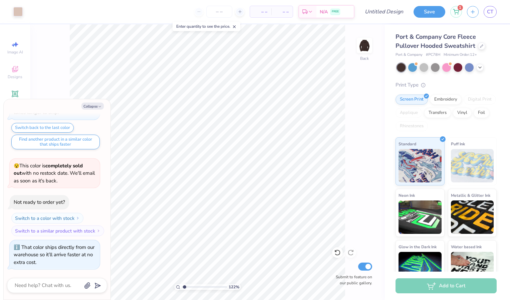
type input "1.21896424815288"
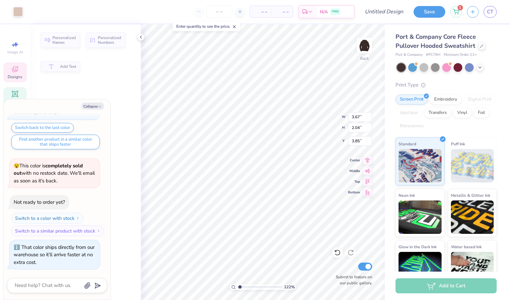
type textarea "x"
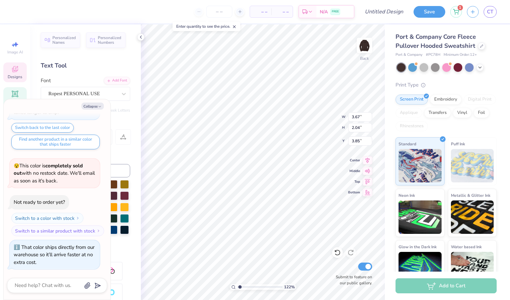
type input "1.21896424815288"
type textarea "x"
type input "1.21896424815288"
type textarea "x"
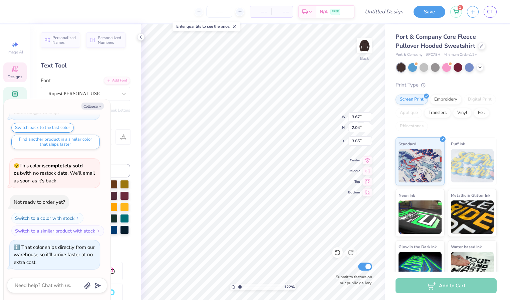
type input "1.21896424815288"
type textarea "x"
type textarea "Delt"
type input "1.21896424815288"
type textarea "x"
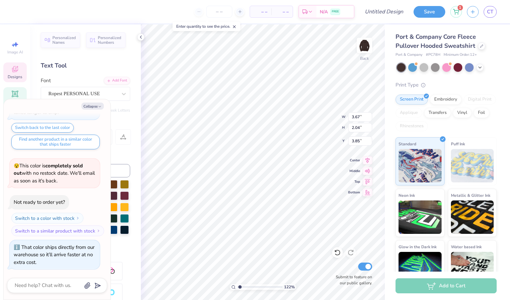
type textarea "Del"
type input "1.21896424815288"
type textarea "x"
type textarea "De"
type input "1.21896424815288"
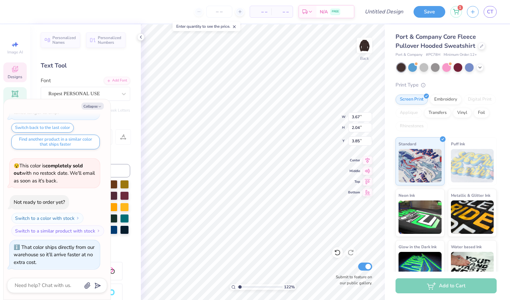
type textarea "x"
type textarea "D"
type input "1.21896424815288"
type textarea "x"
type input "1.21896424815288"
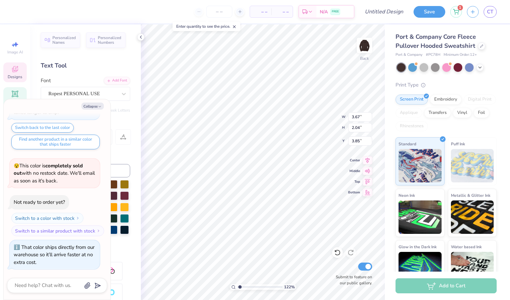
type textarea "x"
type input "1.21896424815288"
type textarea "x"
type textarea "B"
type input "1.21896424815288"
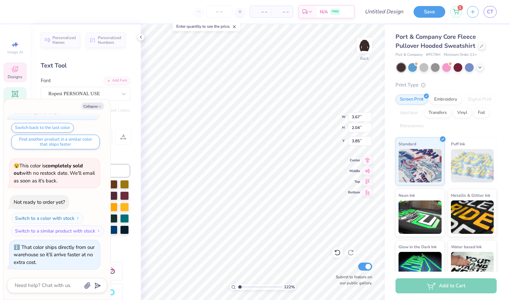
type textarea "x"
type textarea "Be"
type input "1.21896424815288"
type textarea "x"
type textarea "Best"
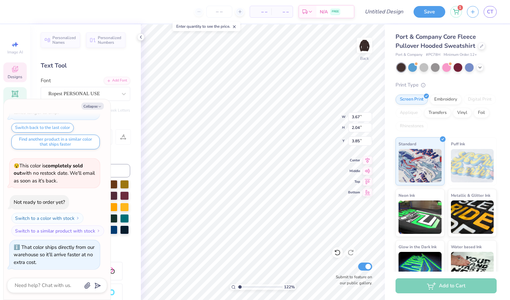
scroll to position [6, 1]
type input "1.21896424815288"
type textarea "x"
type input "1.21896424815288"
type textarea "x"
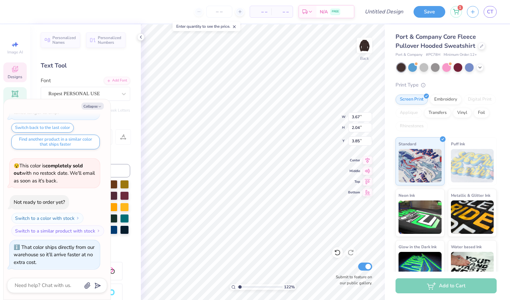
type input "2.89"
type input "1.90"
type input "4.94"
type input "1.21896424815288"
type textarea "x"
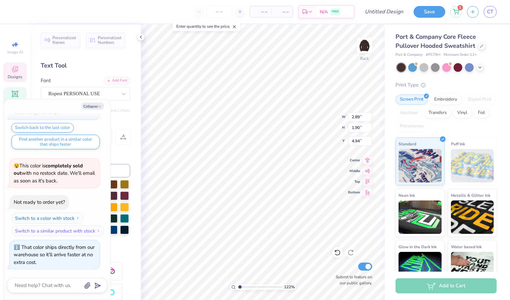
type input "1.21896424815288"
type textarea "x"
type textarea "Zet"
type input "1.21896424815288"
type textarea "x"
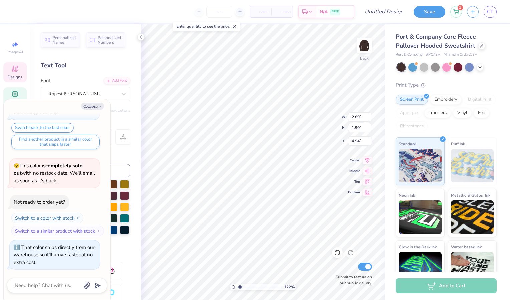
type textarea "Ze"
type input "1.21896424815288"
type textarea "x"
type textarea "Z"
type input "1.21896424815288"
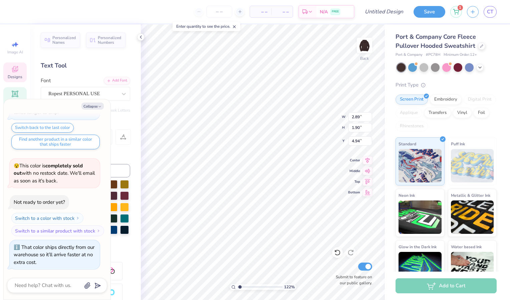
type textarea "x"
type input "1.21896424815288"
type textarea "x"
type input "1.21896424815288"
type textarea "x"
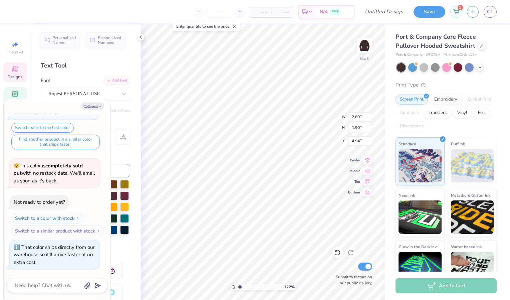
type textarea "B"
type input "1.21896424815288"
type textarea "x"
type textarea "Bu"
type input "1.21896424815288"
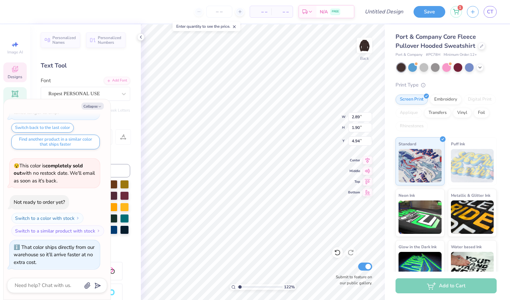
type textarea "x"
type textarea "[PERSON_NAME]"
type input "1.21896424815288"
type textarea "x"
type textarea "Buddies"
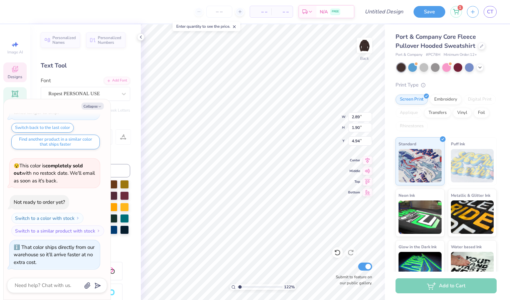
type input "1.21896424815288"
type textarea "x"
type input "1.21896424815288"
click at [97, 108] on button "Collapse" at bounding box center [92, 105] width 22 height 7
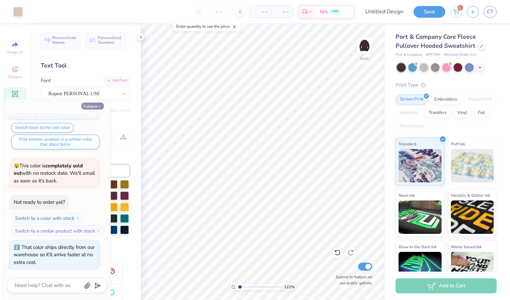
type textarea "x"
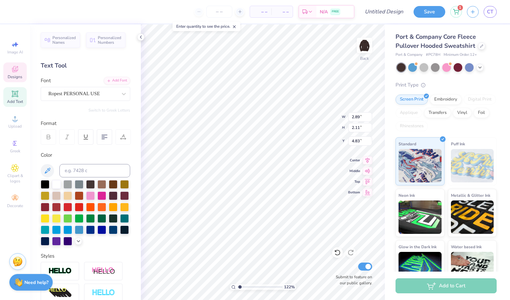
type input "1.21896424815288"
type input "3.67"
type input "1.99"
type input "3.87"
type input "1.21896424815288"
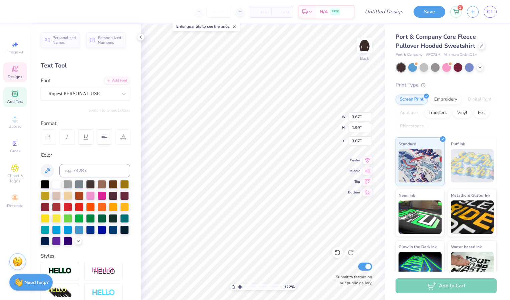
type input "2.89"
type input "2.11"
type input "4.83"
type input "1.21896424815288"
type input "3.67"
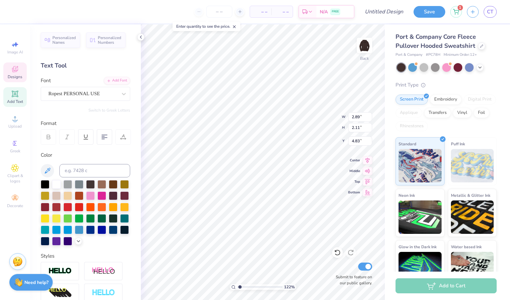
type input "1.99"
type input "3.87"
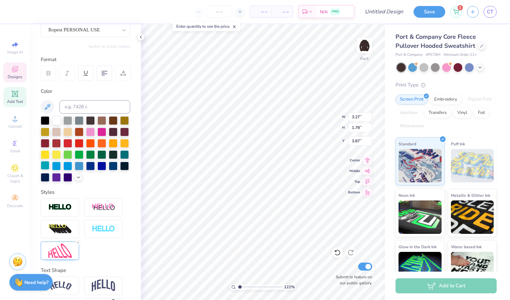
scroll to position [0, 0]
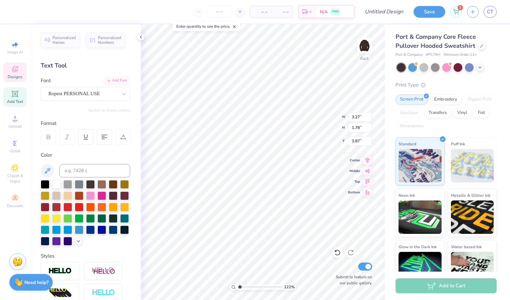
type input "1.21896424815288"
type input "2.89"
type input "2.11"
type input "4.83"
type input "1.21896424815288"
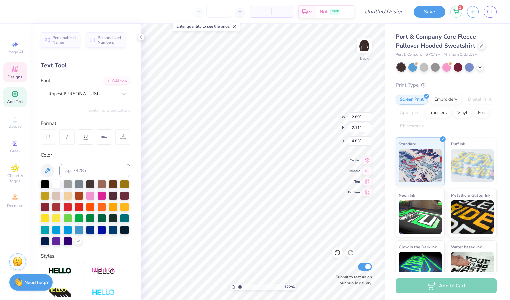
type input "3.27"
type input "1.78"
type input "3.87"
click at [364, 114] on input "3.27" at bounding box center [360, 116] width 24 height 9
type input "3"
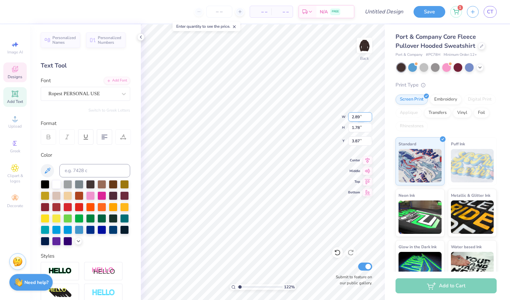
type input "2.89"
type input "1.21896424815288"
type input "1.57"
type input "3.98"
type input "1.21896424815288"
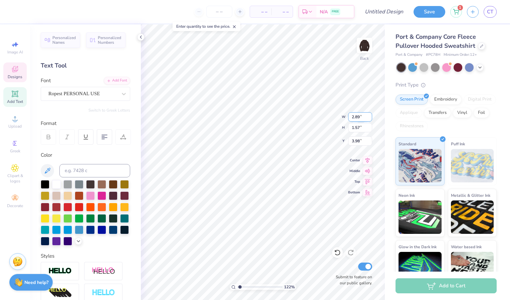
type input "2.11"
type input "4.83"
type input "1.21896424815288"
type input "1.57"
type input "3.98"
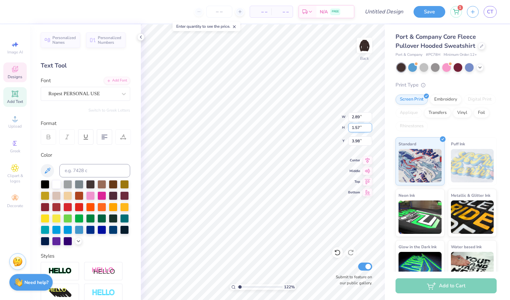
click at [360, 127] on input "1.57" at bounding box center [360, 127] width 24 height 9
type input "1"
type input "2.11"
type input "1.21896424815288"
type input "1.57"
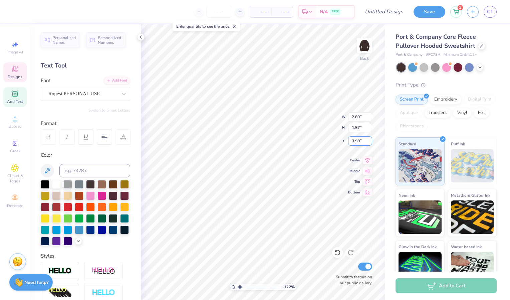
click at [359, 142] on input "3.98" at bounding box center [360, 140] width 24 height 9
type input "3"
type input "4.83"
type input "1.21896424815288"
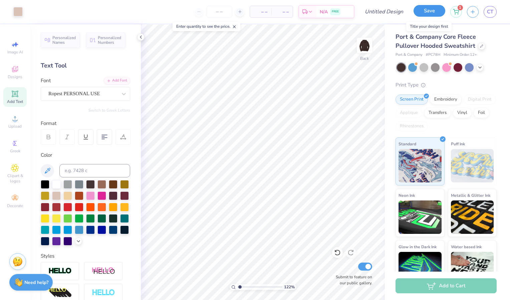
click at [435, 11] on button "Save" at bounding box center [430, 11] width 32 height 12
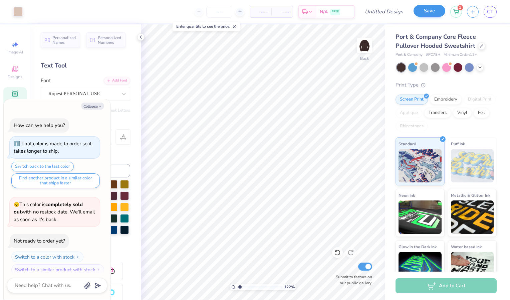
scroll to position [57, 0]
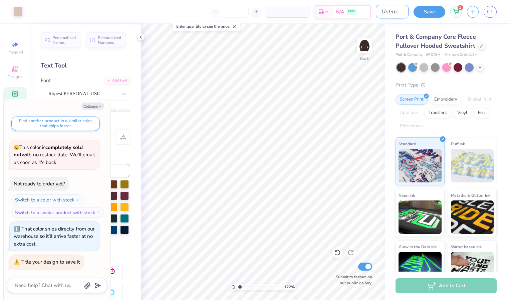
type textarea "x"
click at [381, 13] on input "Design Title" at bounding box center [392, 11] width 33 height 13
type input "h"
type input "1.21896424815288"
type textarea "x"
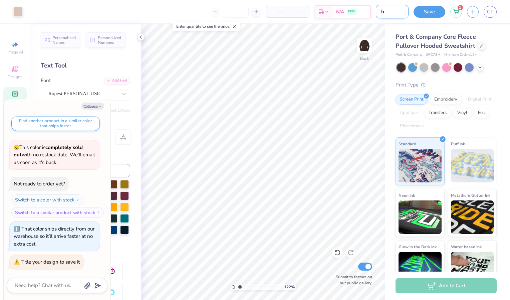
type input "ho"
type input "1.21896424815288"
type textarea "x"
type input "hoo"
type input "1.21896424815288"
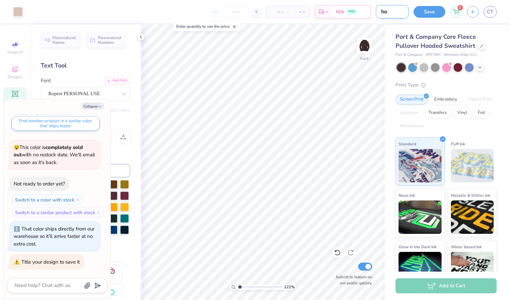
type textarea "x"
type input "hood"
type input "1.21896424815288"
type textarea "x"
type input "hoodi"
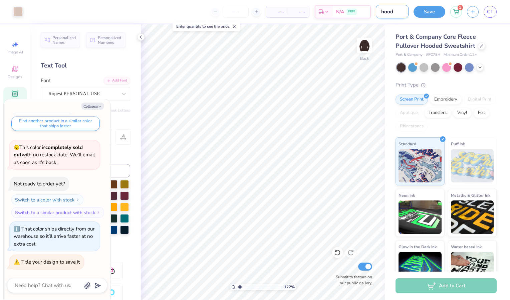
type input "1.21896424815288"
type textarea "x"
type input "hoodie"
type input "1.21896424815288"
type textarea "x"
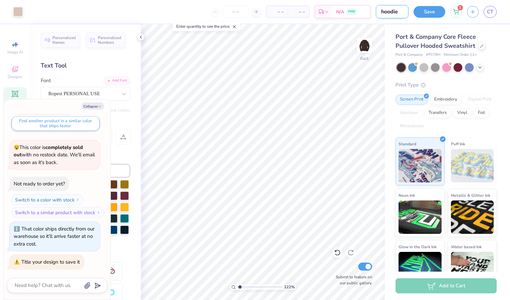
type input "hoodie"
click at [427, 12] on button "Save" at bounding box center [430, 11] width 32 height 12
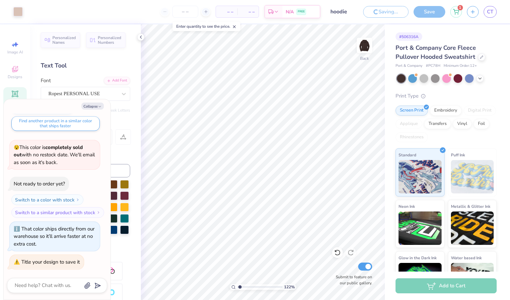
type input "1.21896424815288"
type textarea "x"
type input "1.21896424815288"
type textarea "x"
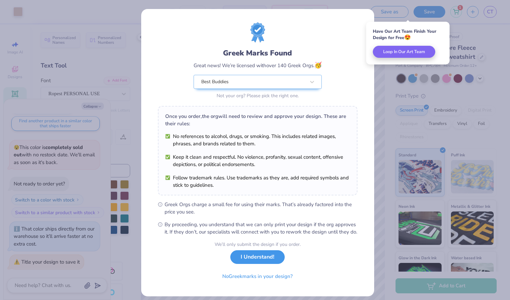
click at [248, 264] on button "I Understand!" at bounding box center [257, 257] width 54 height 14
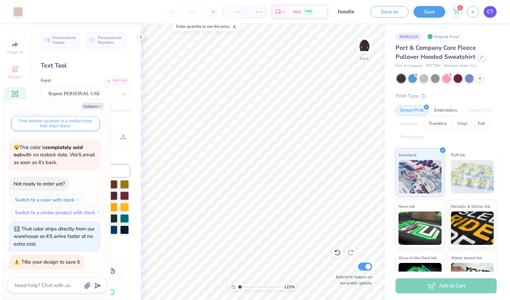
click at [494, 9] on link "CT" at bounding box center [490, 12] width 13 height 12
